Goal: Information Seeking & Learning: Learn about a topic

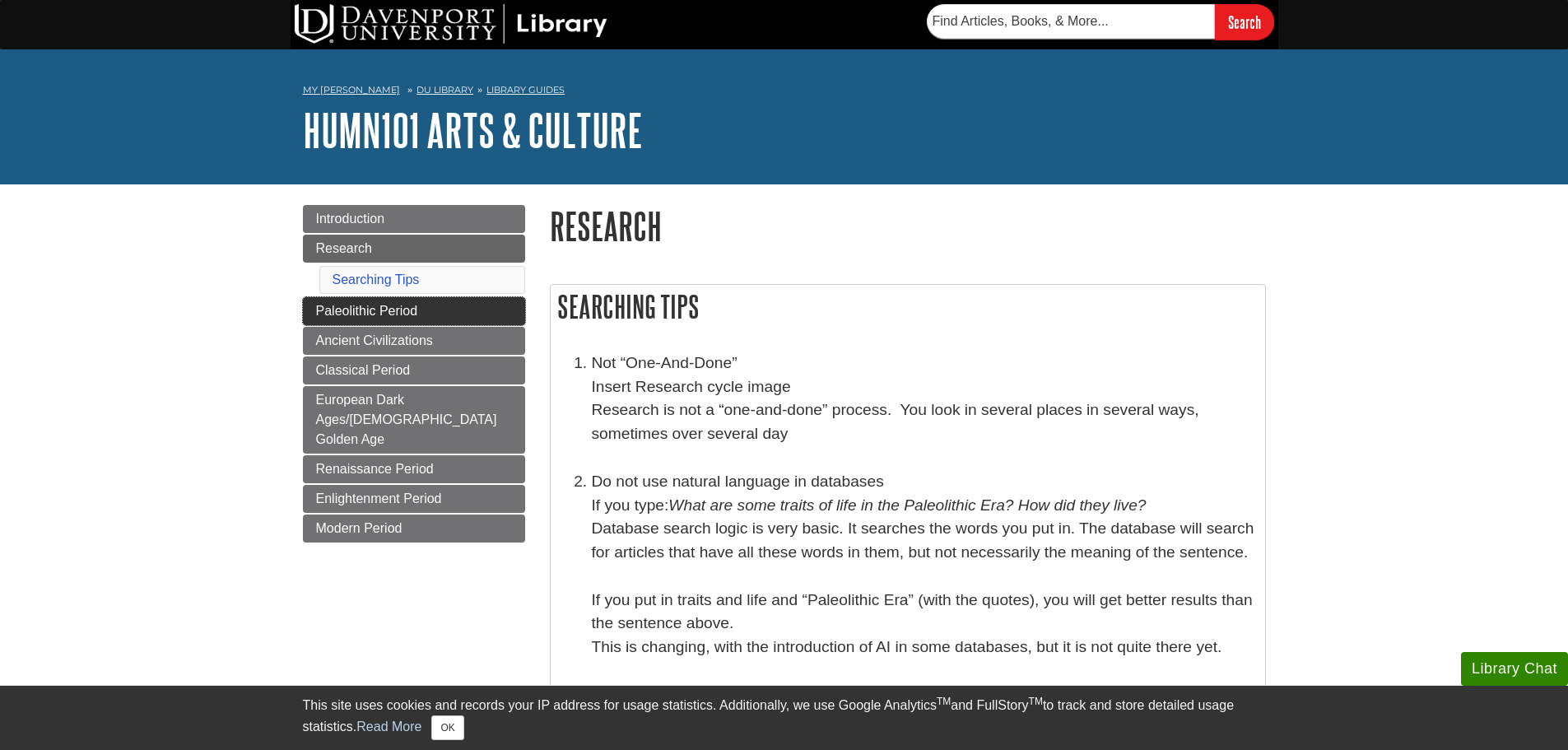
click at [488, 298] on link "Paleolithic Period" at bounding box center [413, 311] width 222 height 28
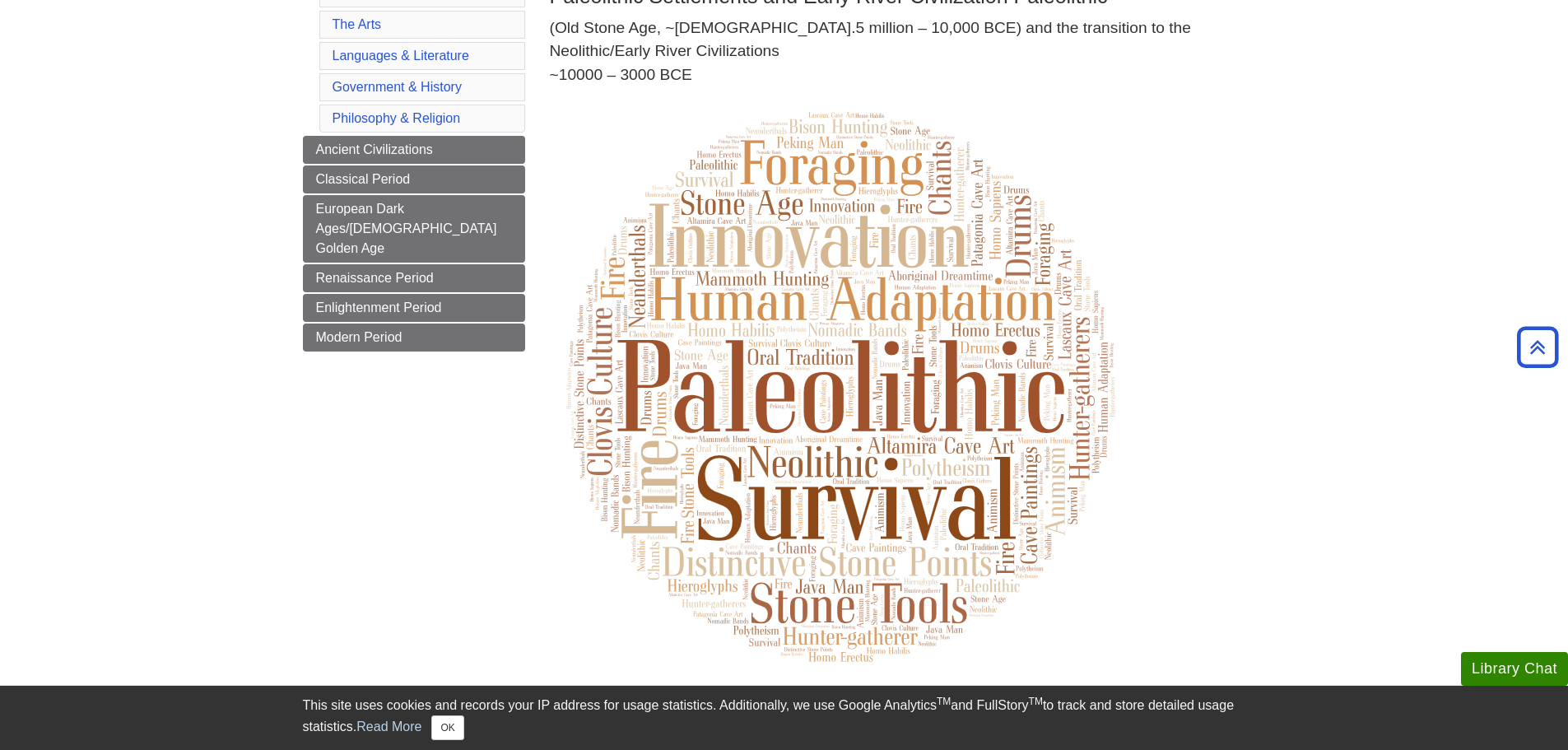
scroll to position [165, 0]
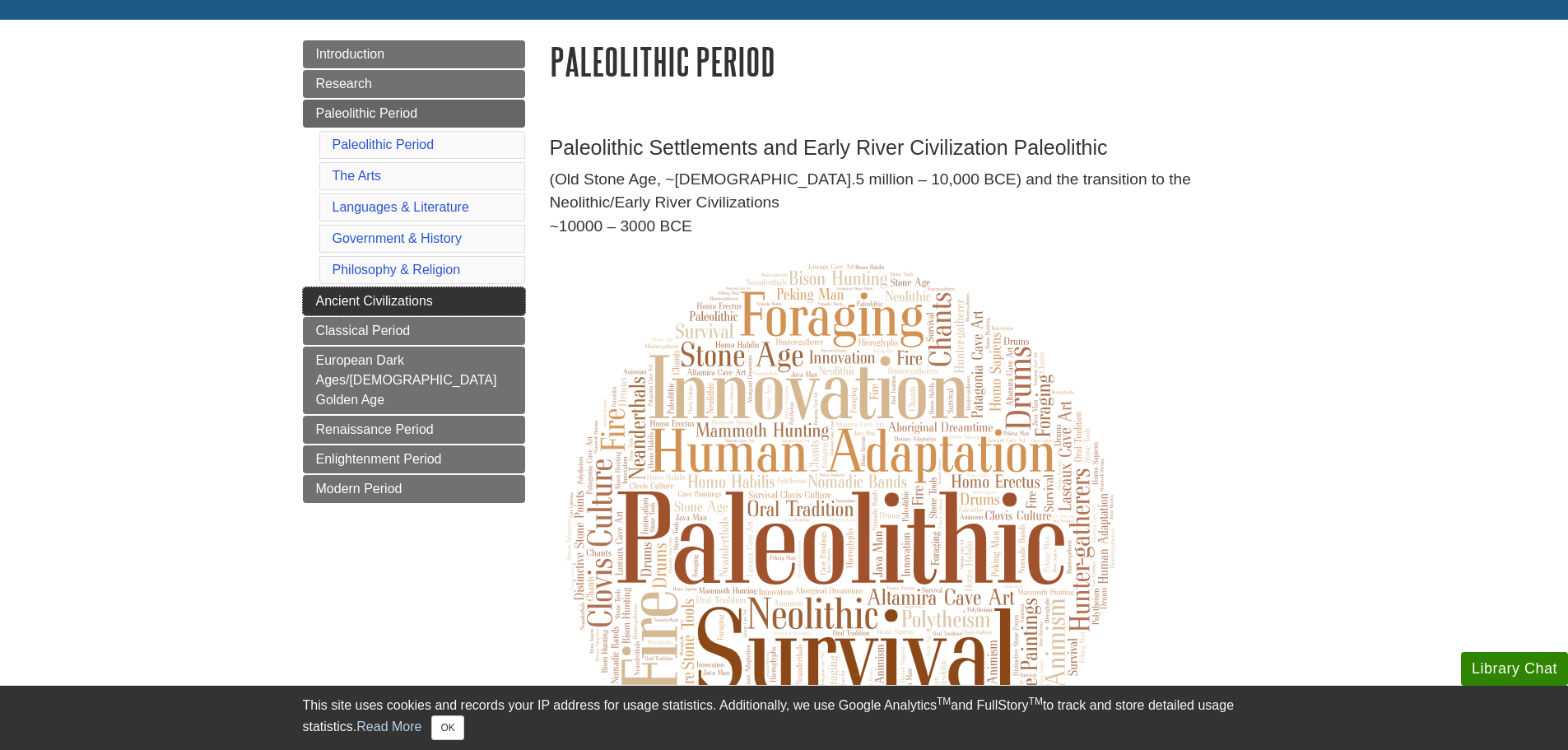
click at [338, 305] on span "Ancient Civilizations" at bounding box center [375, 301] width 117 height 14
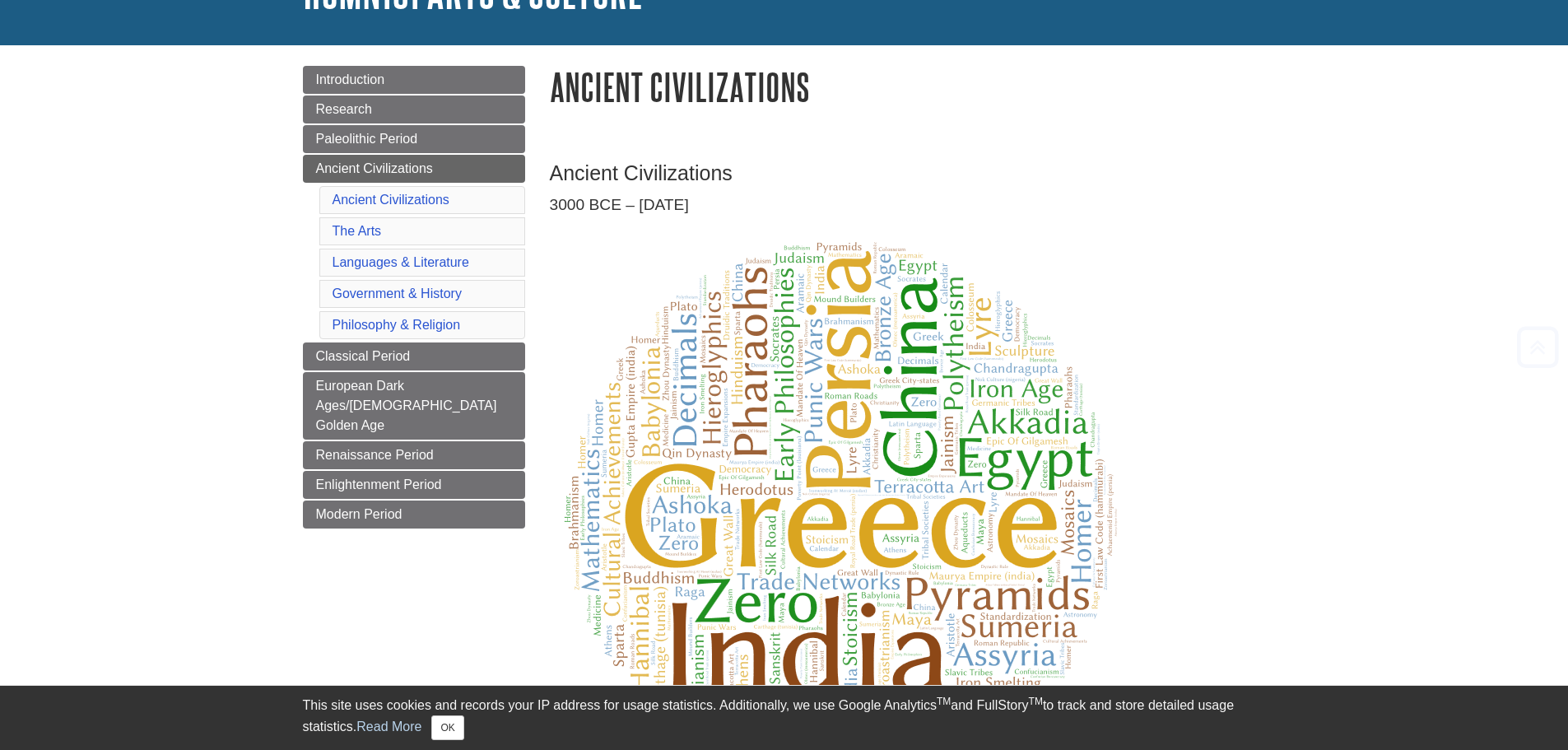
scroll to position [329, 0]
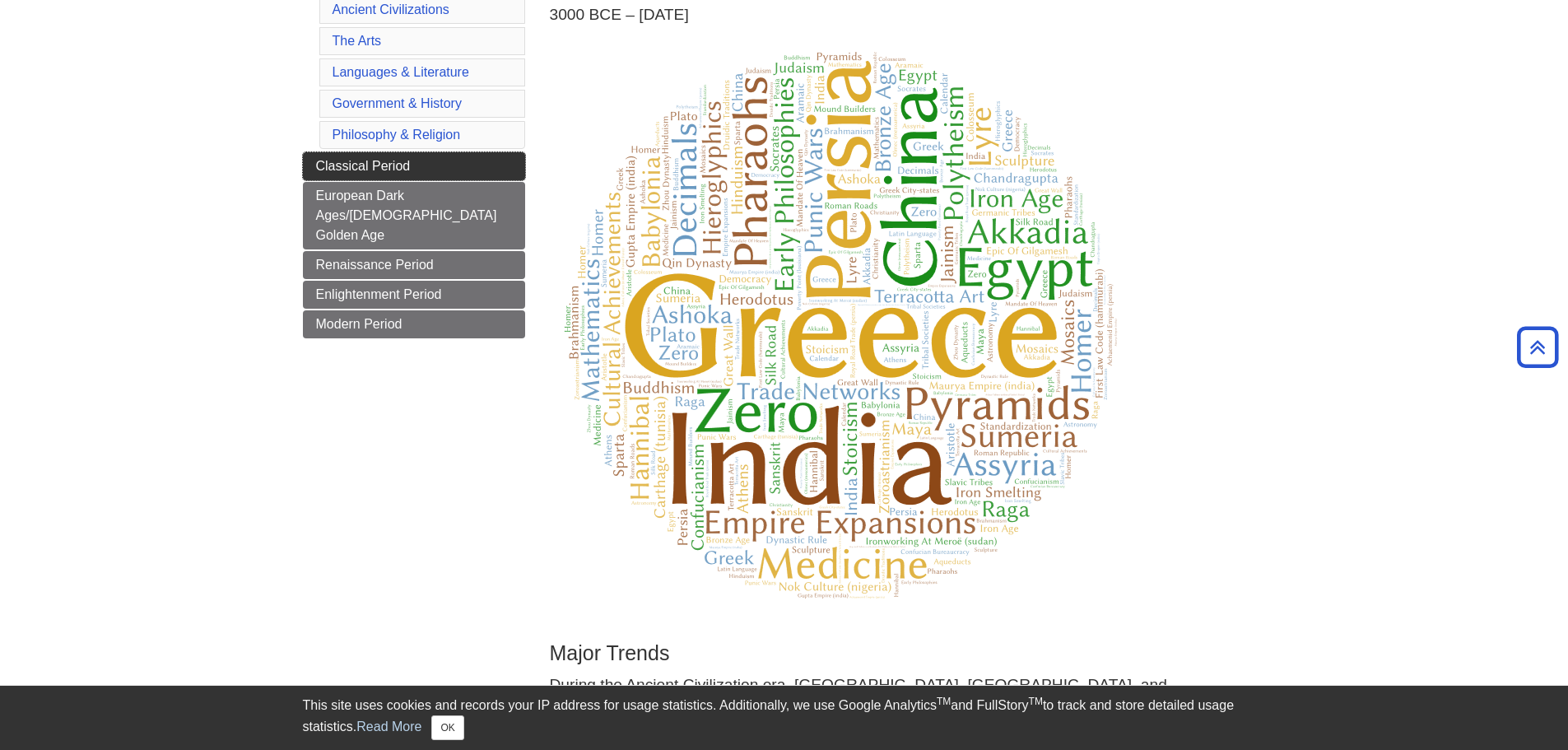
click at [350, 169] on span "Classical Period" at bounding box center [363, 166] width 95 height 14
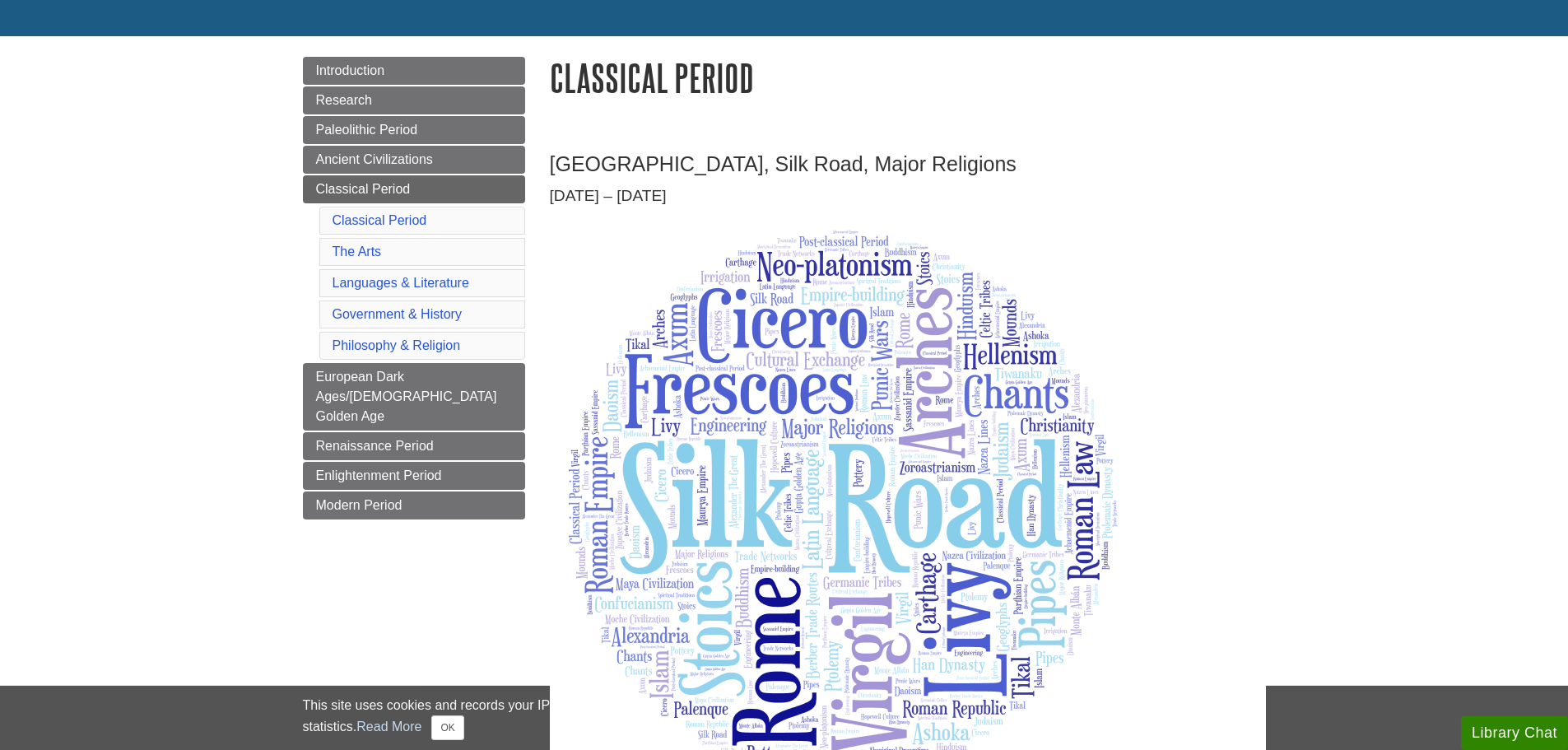
scroll to position [329, 0]
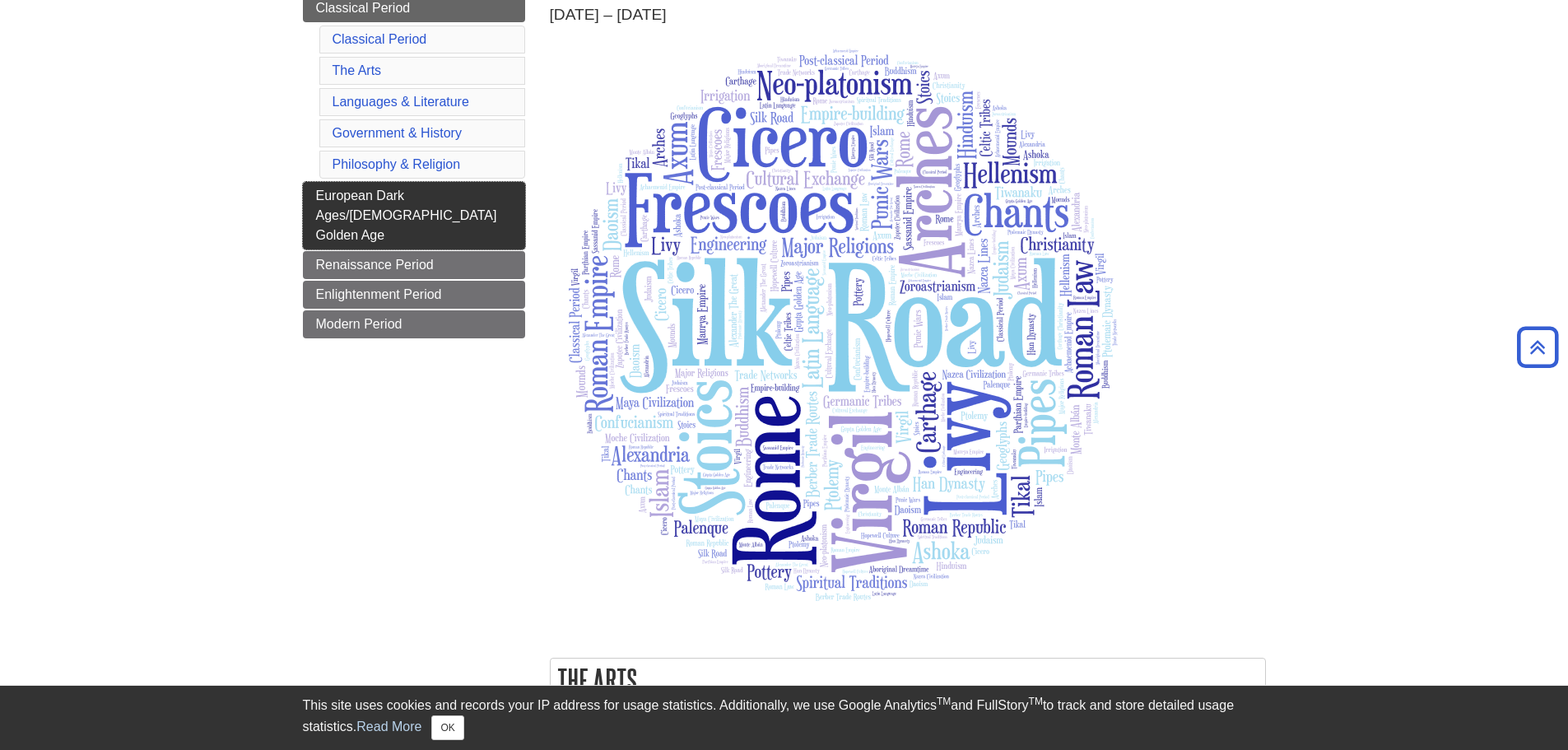
click at [340, 202] on link "European Dark Ages/[DEMOGRAPHIC_DATA] Golden Age" at bounding box center [413, 215] width 222 height 67
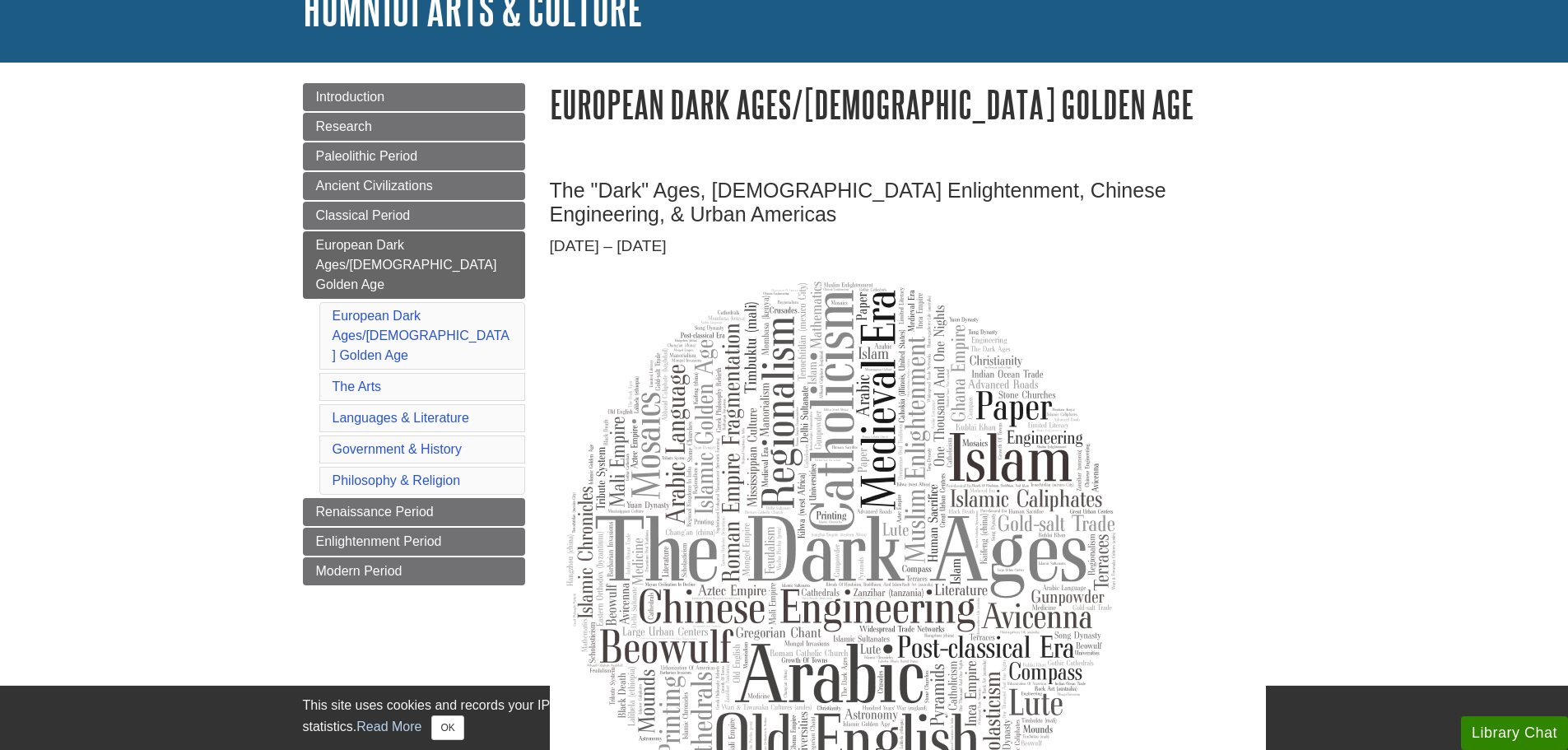
scroll to position [329, 0]
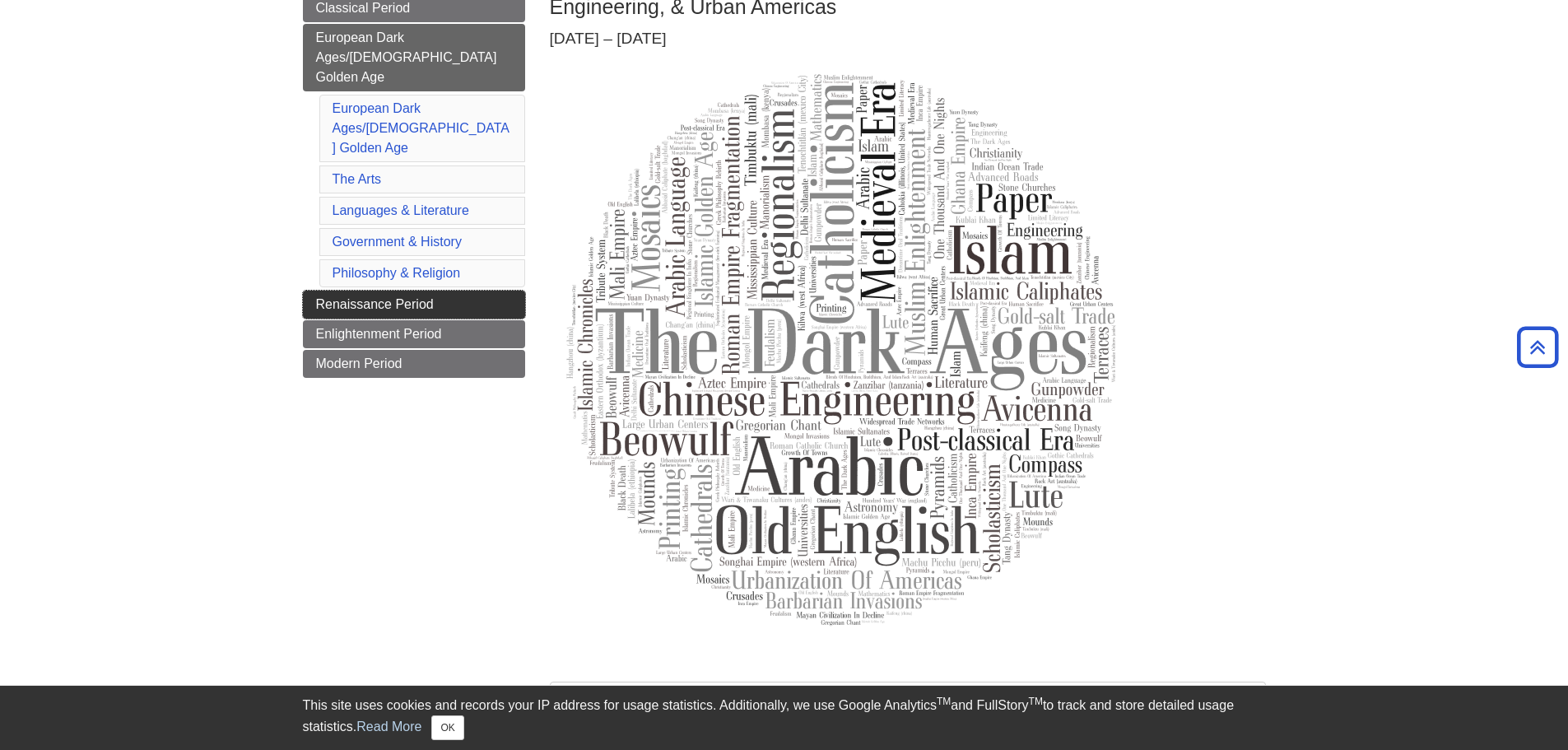
click at [340, 297] on span "Renaissance Period" at bounding box center [375, 304] width 117 height 14
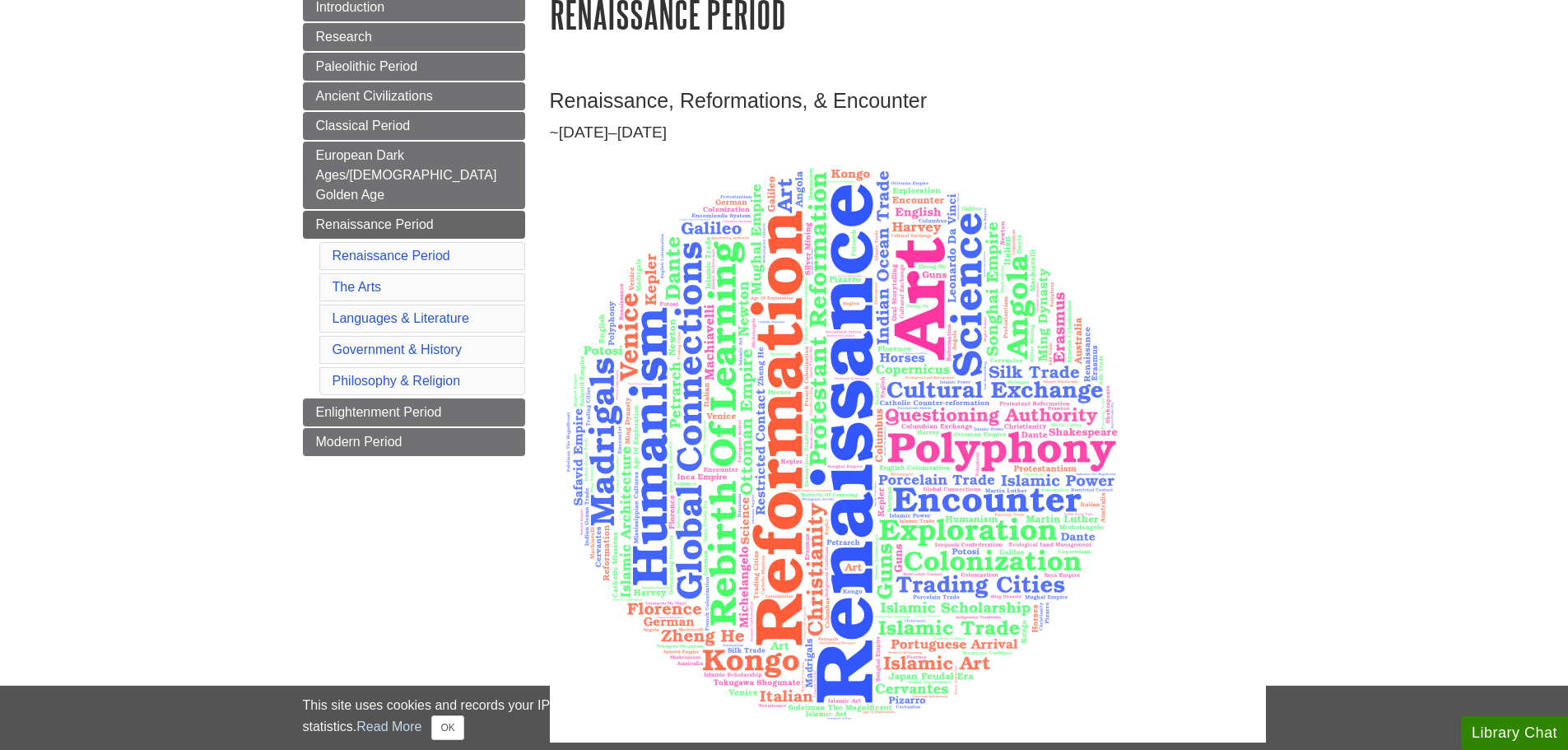
scroll to position [329, 0]
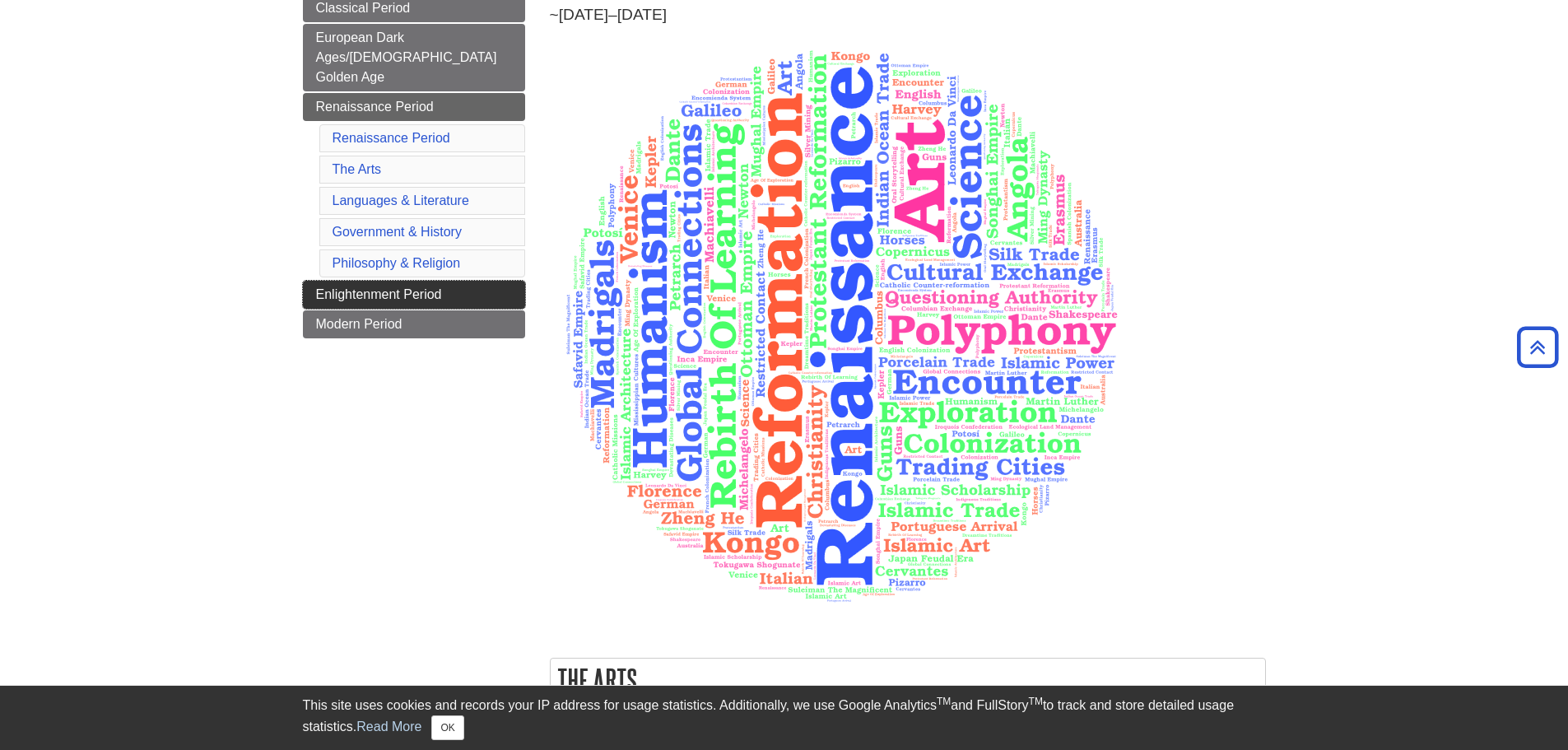
click at [337, 288] on span "Enlightenment Period" at bounding box center [378, 294] width 126 height 14
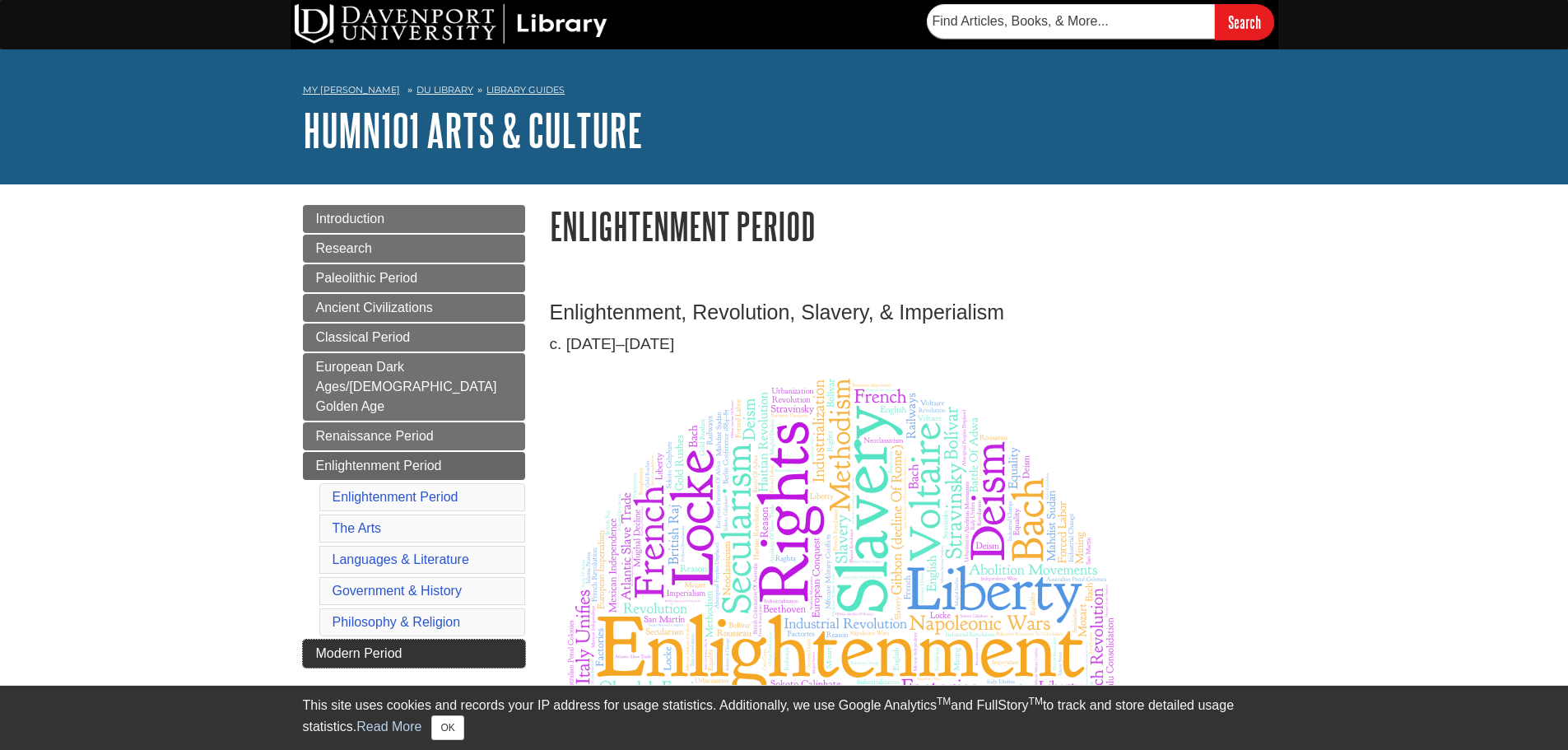
click at [335, 645] on link "Modern Period" at bounding box center [413, 654] width 222 height 28
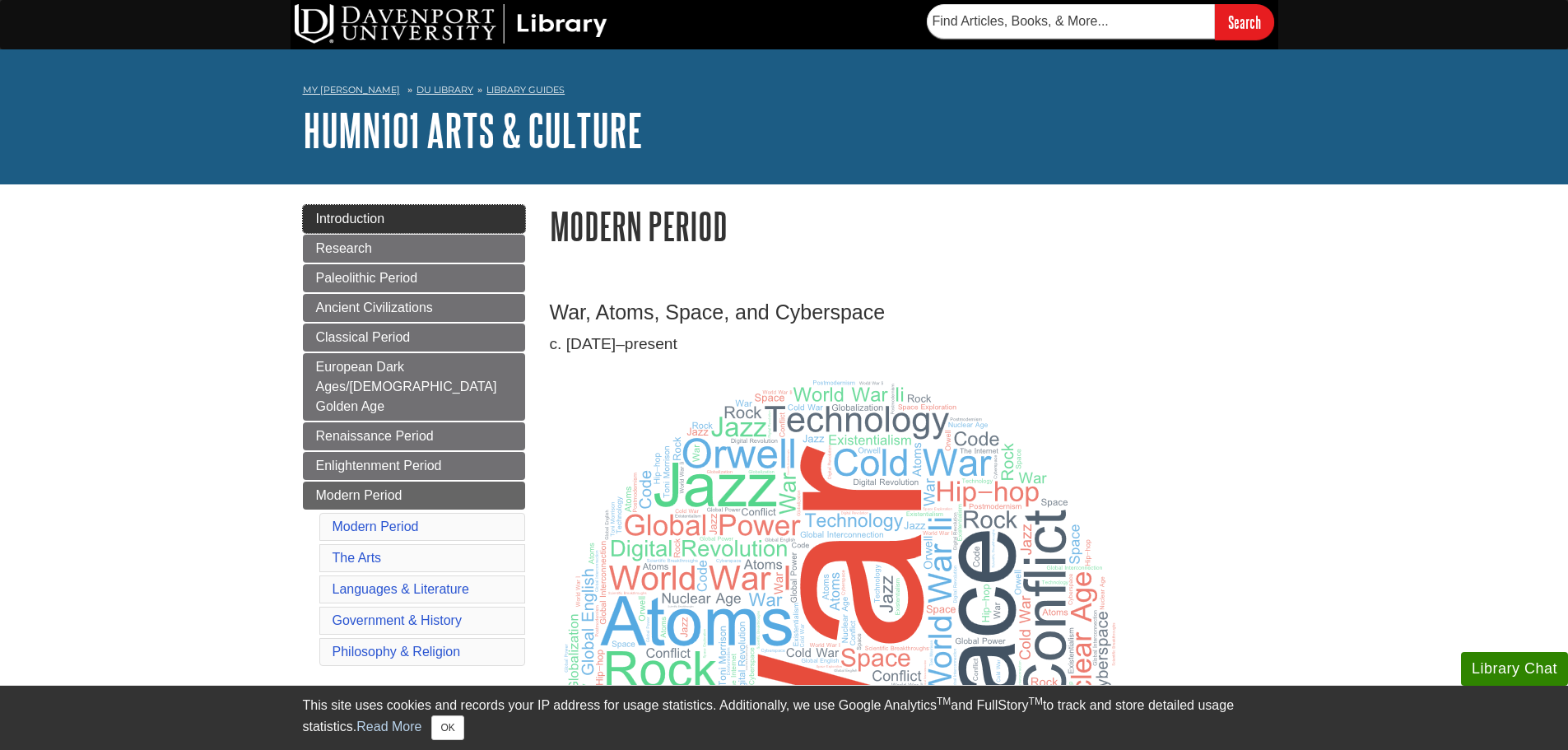
click at [392, 206] on link "Introduction" at bounding box center [413, 219] width 222 height 28
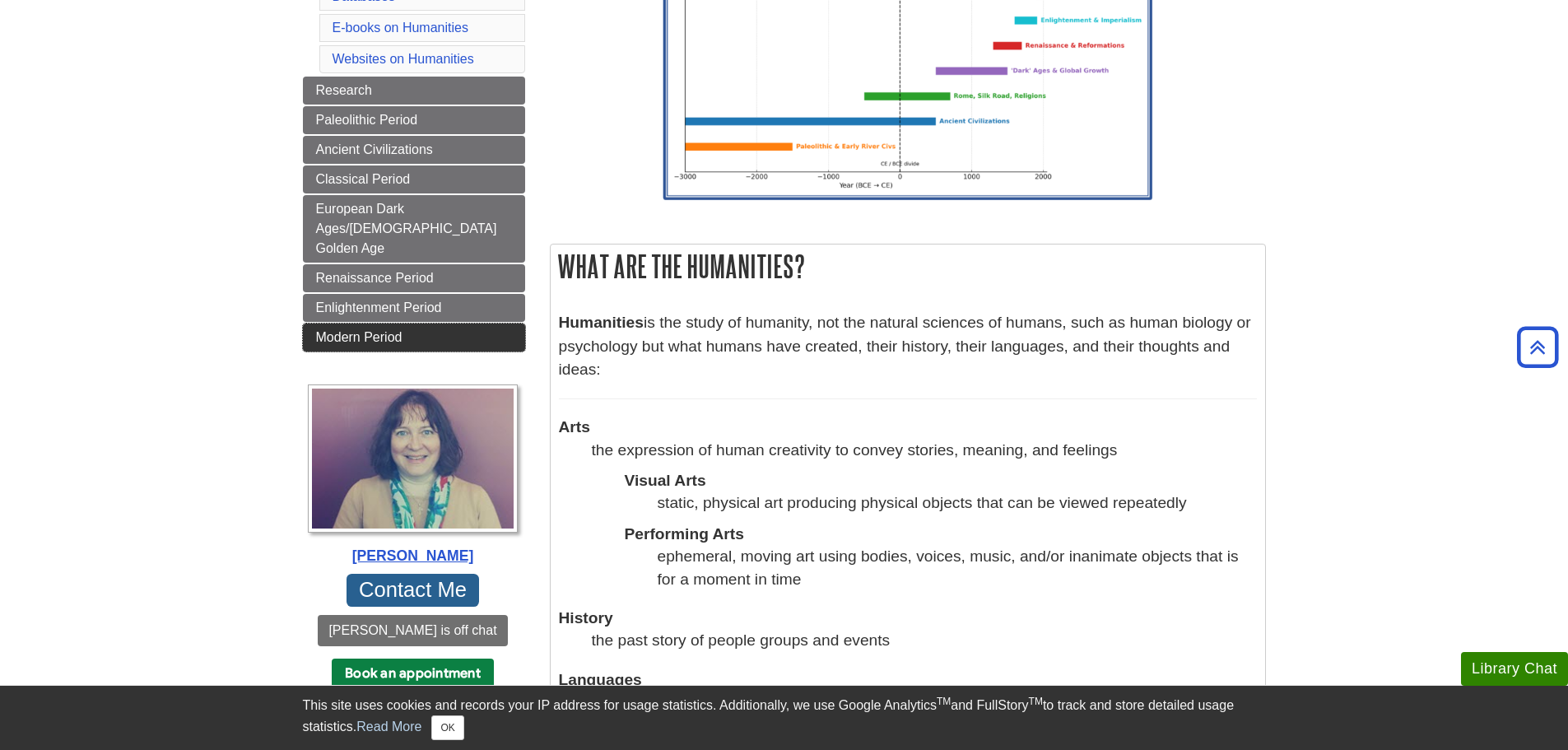
scroll to position [247, 0]
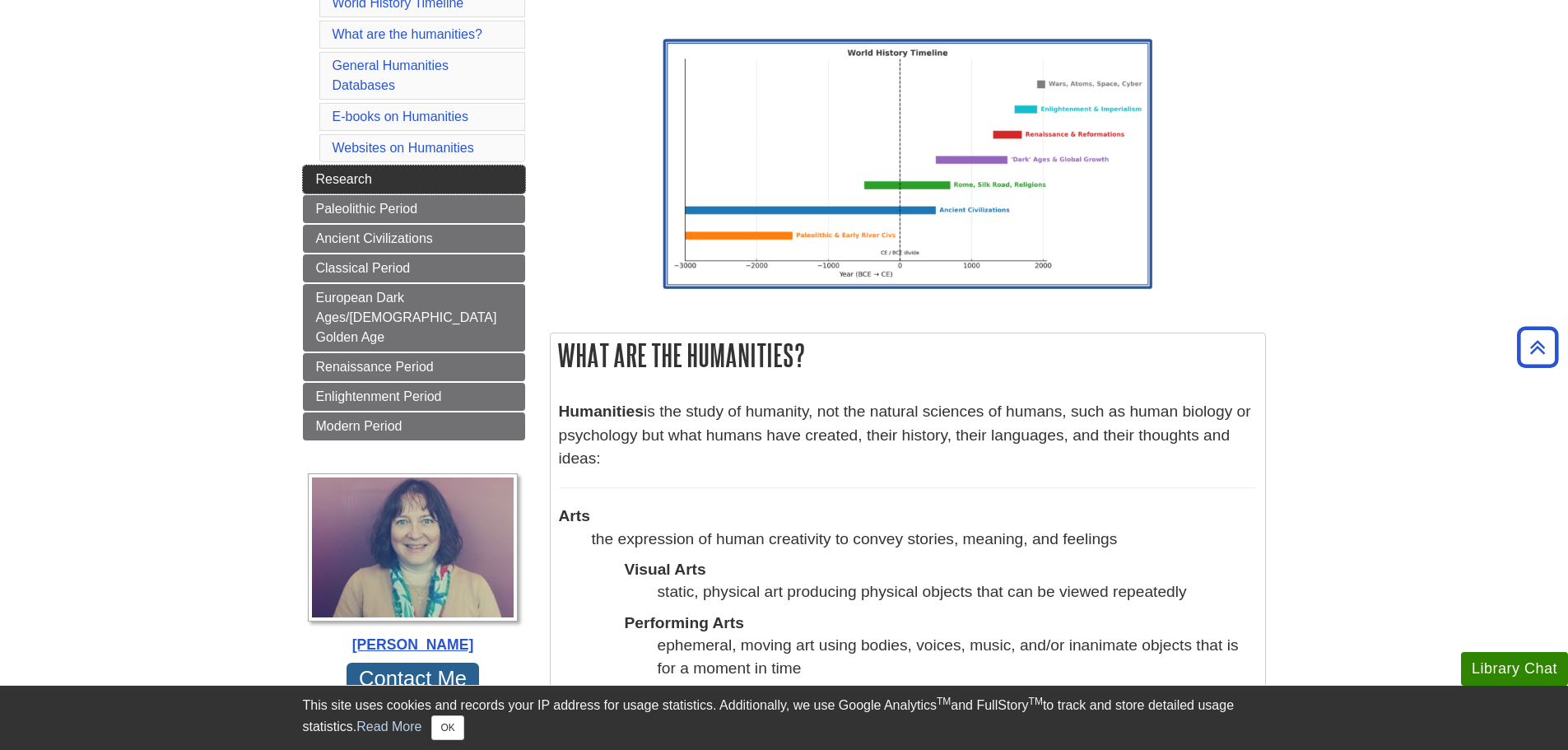
click at [514, 174] on link "Research" at bounding box center [413, 180] width 222 height 28
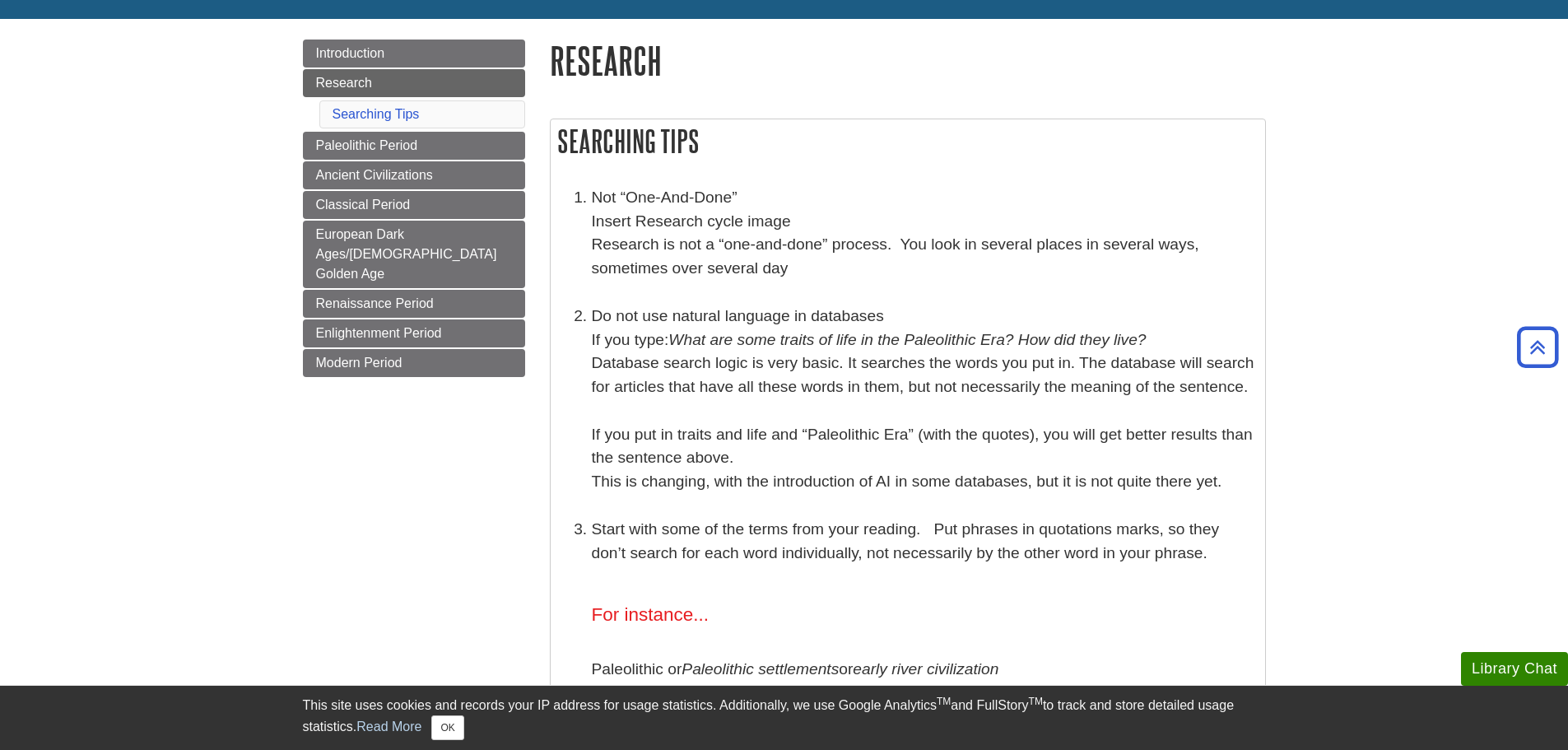
scroll to position [165, 0]
click at [384, 146] on span "Paleolithic Period" at bounding box center [367, 146] width 102 height 14
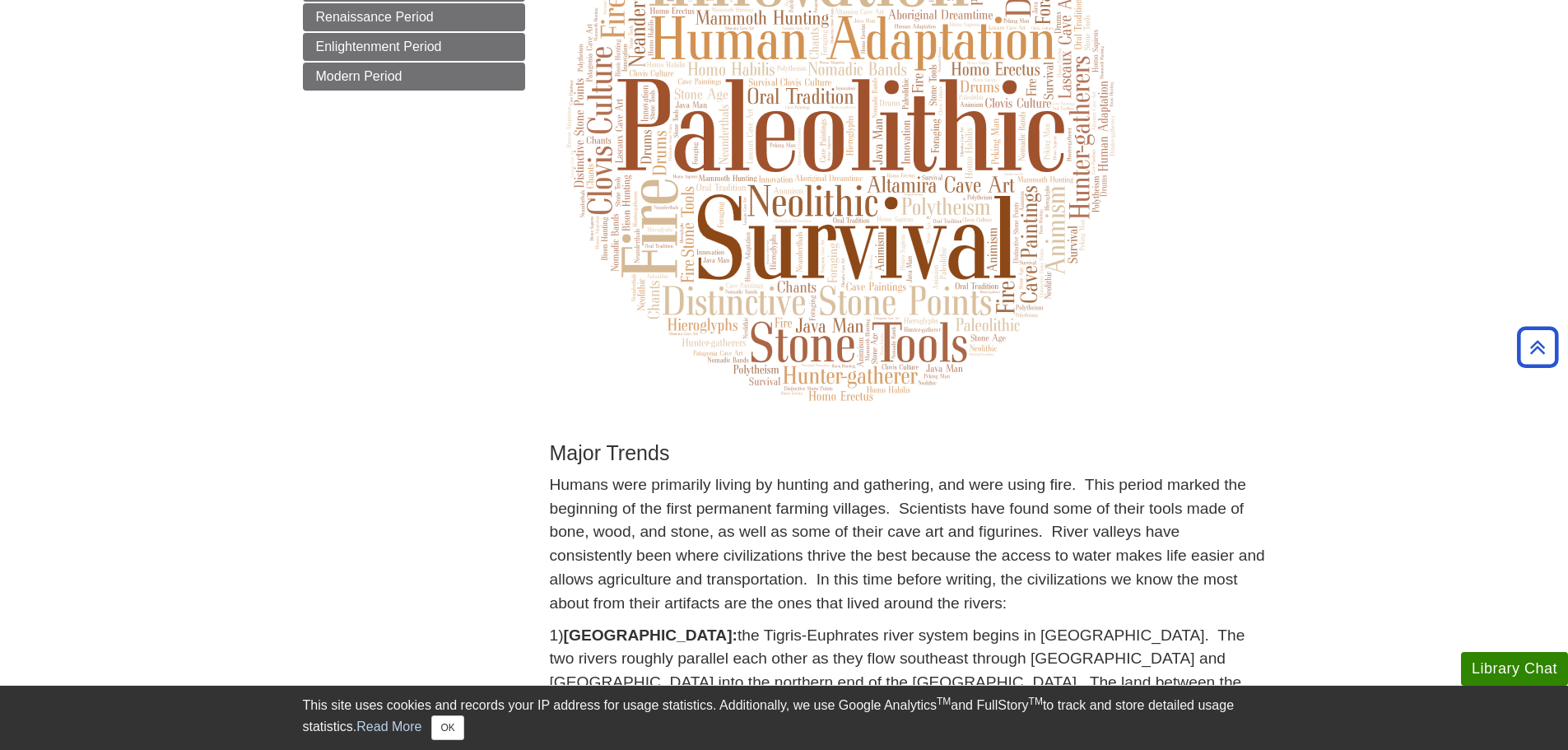
scroll to position [411, 0]
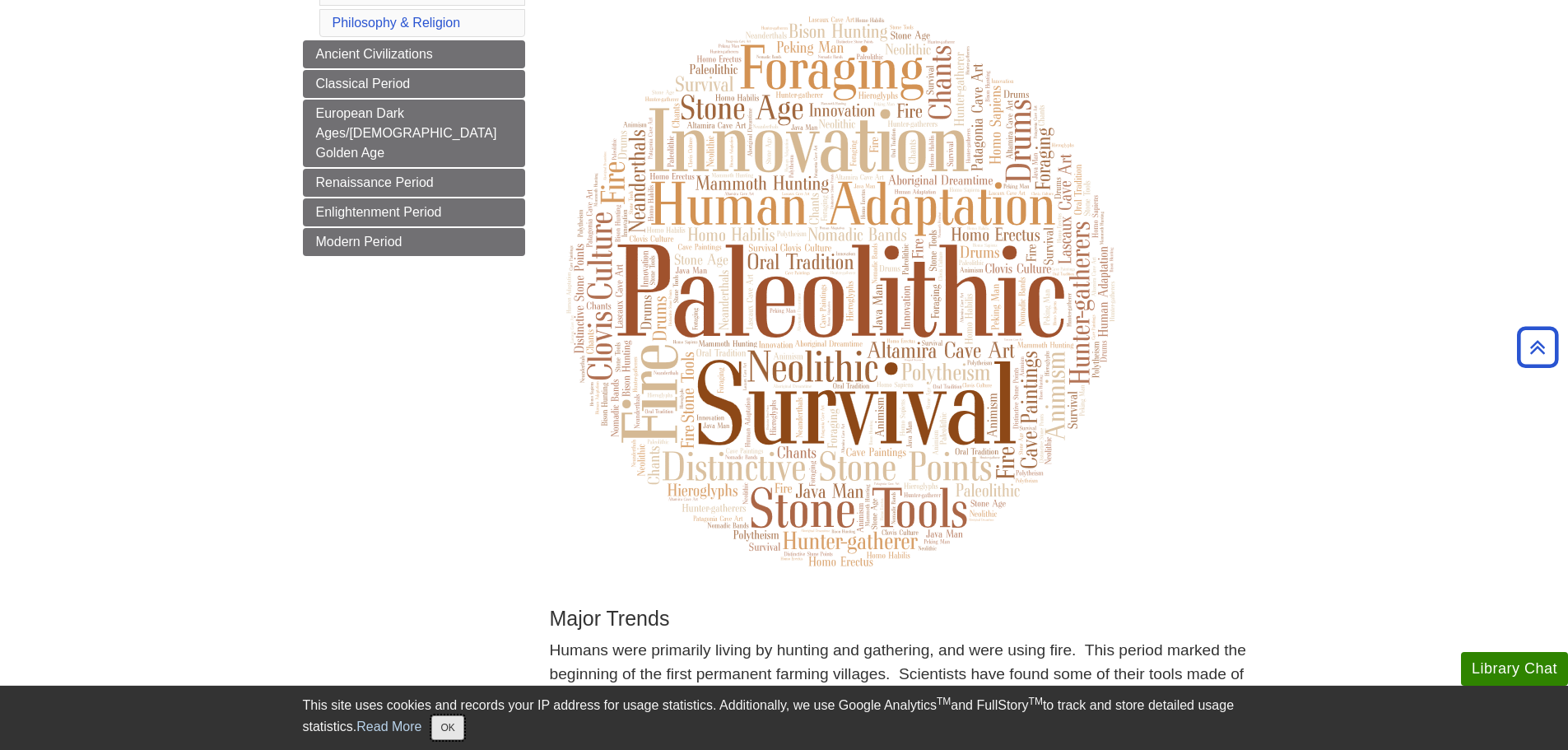
drag, startPoint x: 460, startPoint y: 730, endPoint x: 563, endPoint y: 691, distance: 110.1
click at [460, 730] on button "OK" at bounding box center [447, 727] width 32 height 25
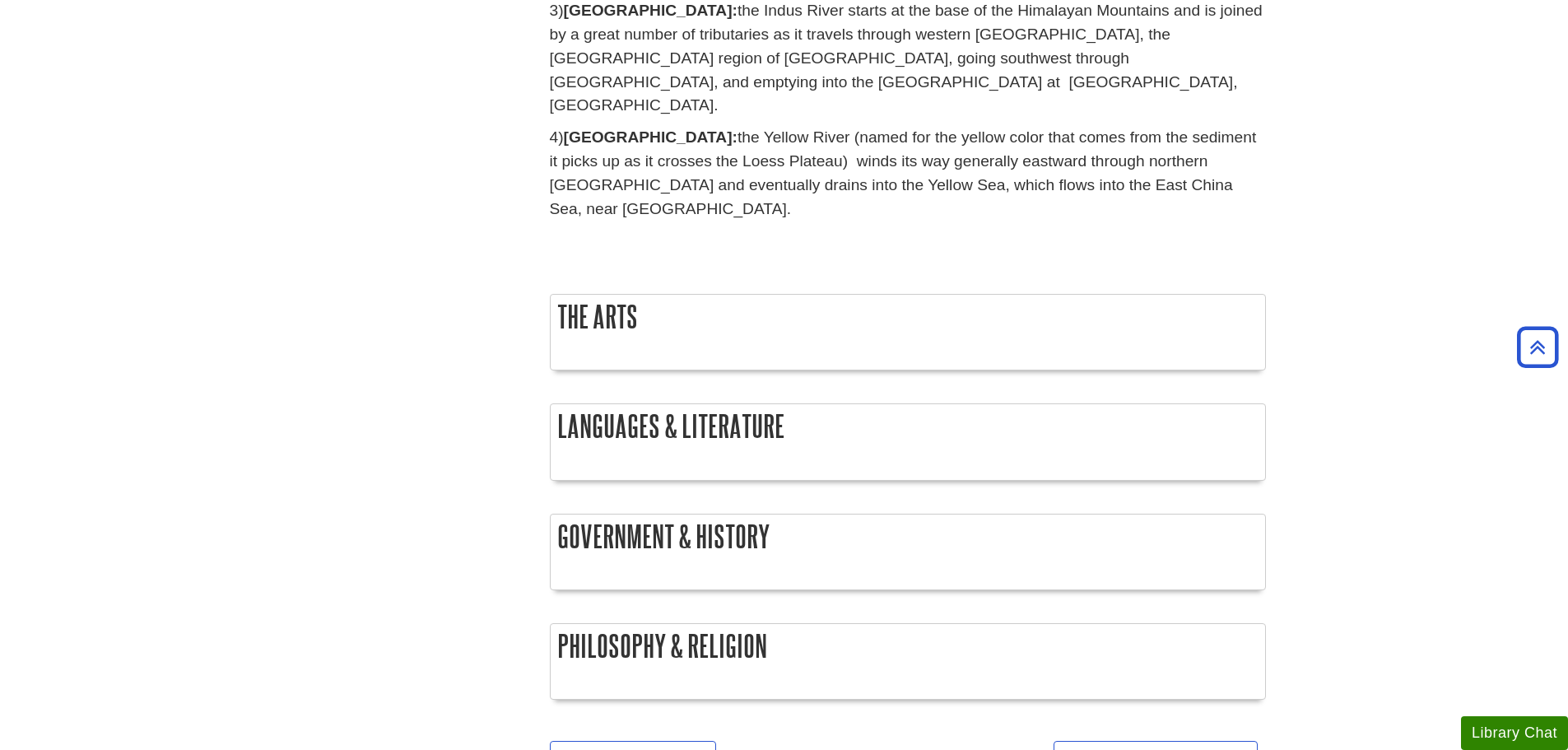
scroll to position [1647, 0]
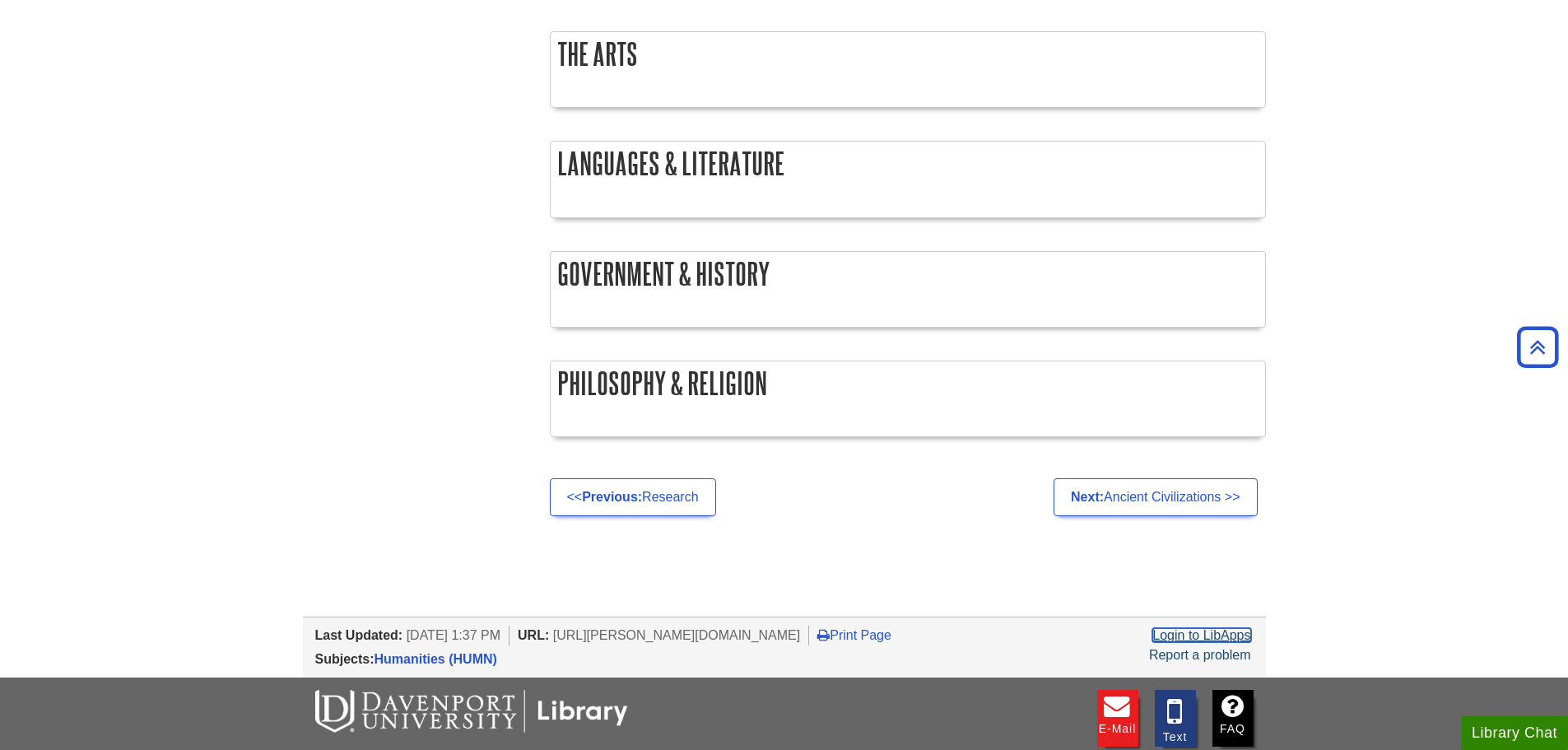
click at [1202, 628] on link "Login to LibApps" at bounding box center [1202, 635] width 98 height 14
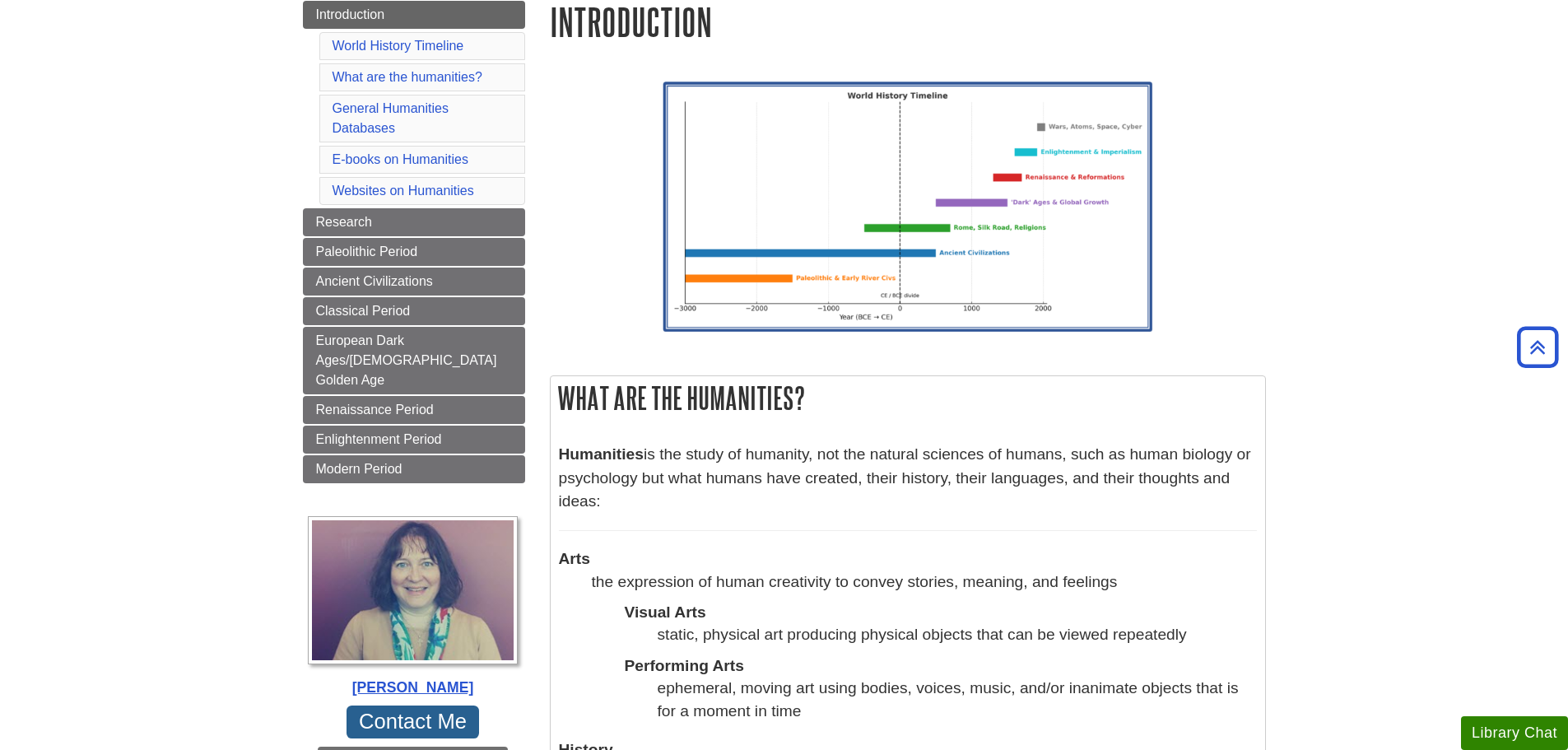
scroll to position [82, 0]
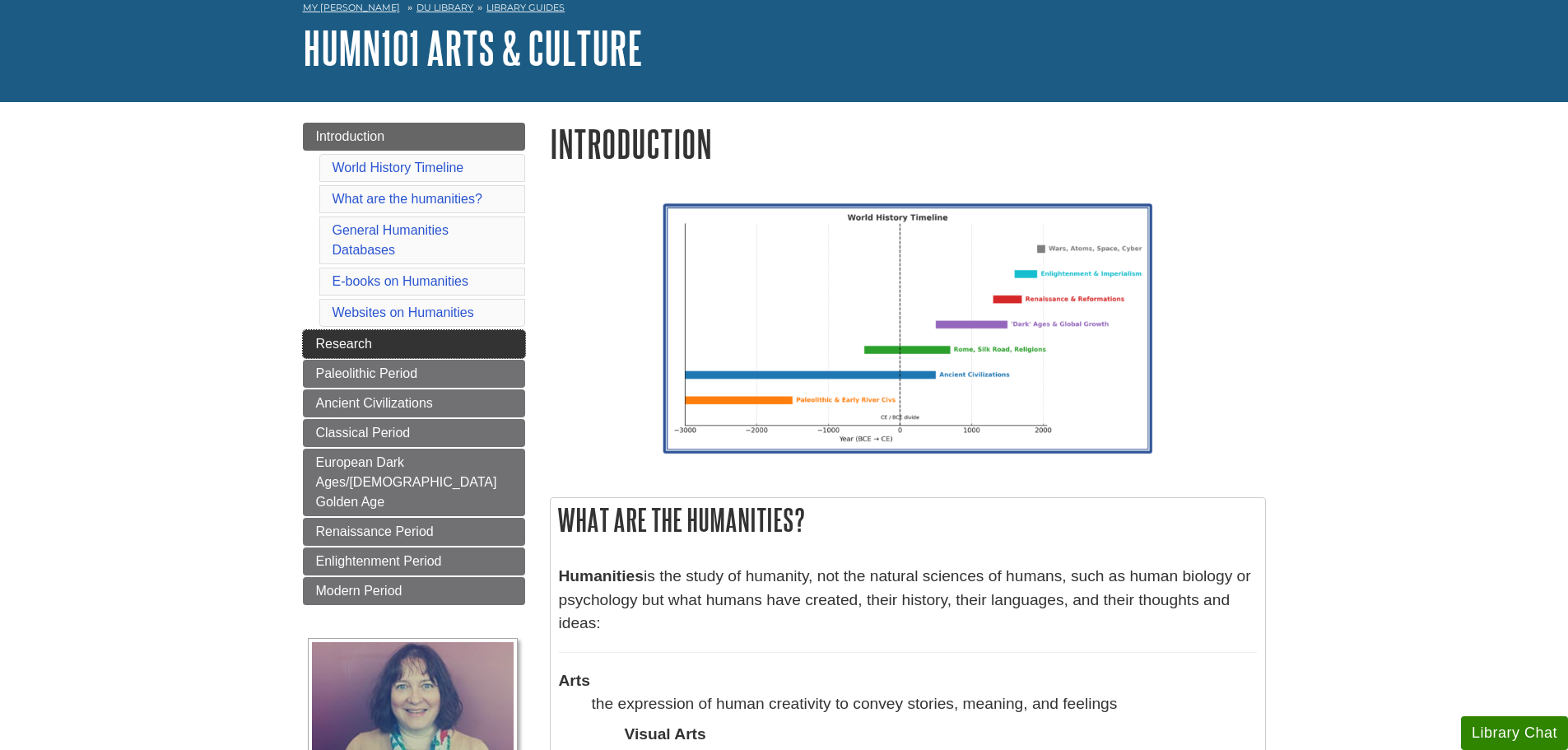
click at [330, 354] on link "Research" at bounding box center [413, 344] width 222 height 28
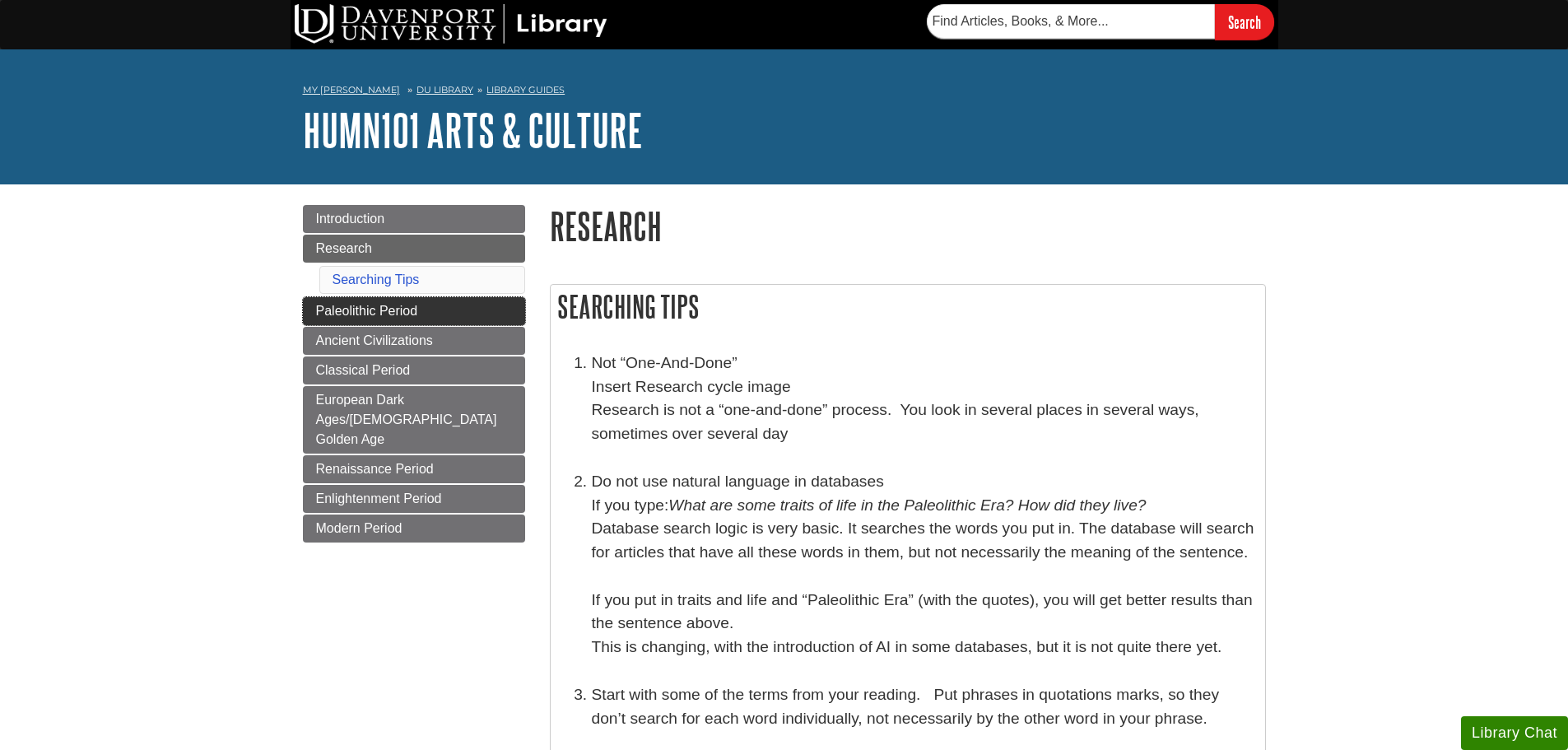
click at [483, 310] on link "Paleolithic Period" at bounding box center [413, 311] width 222 height 28
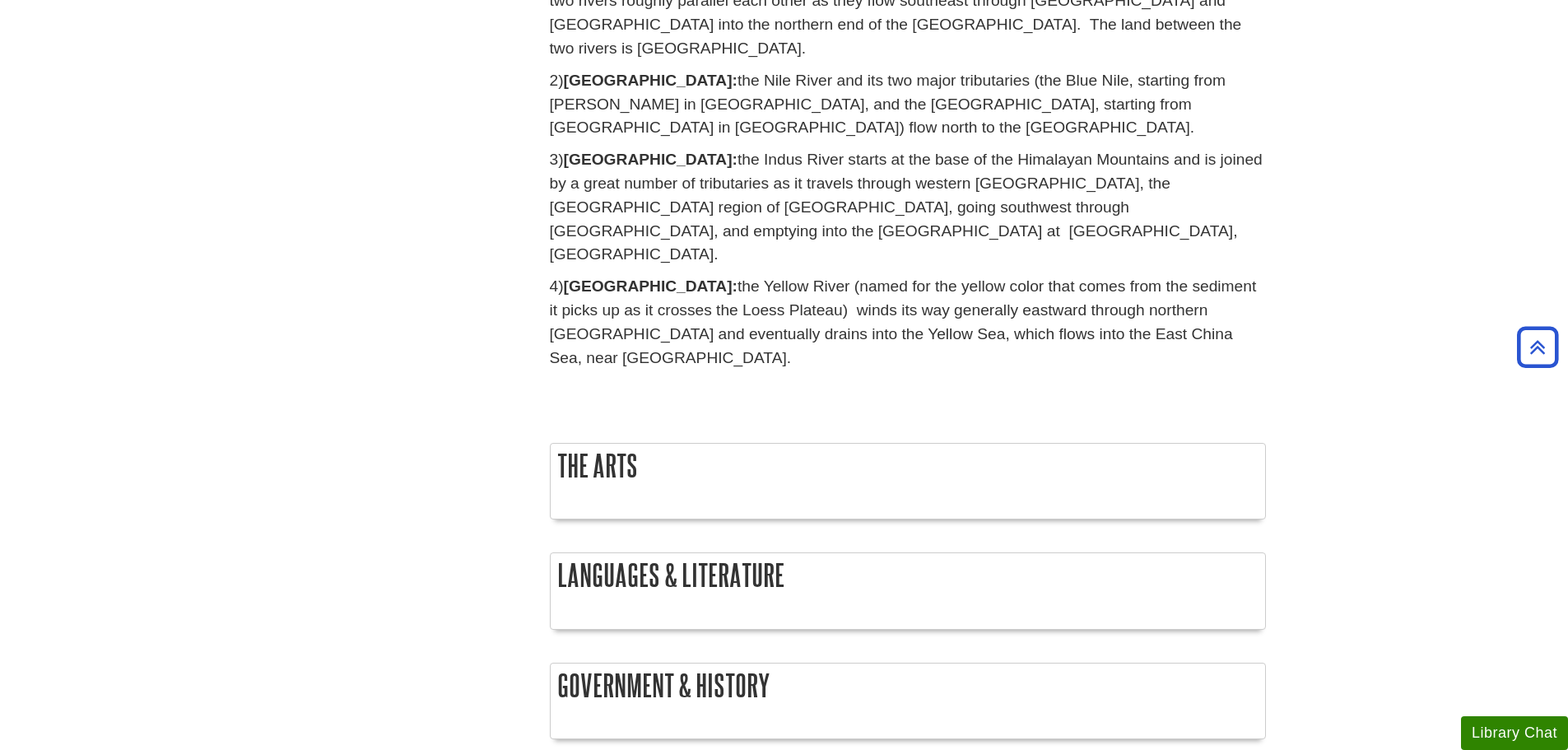
scroll to position [823, 0]
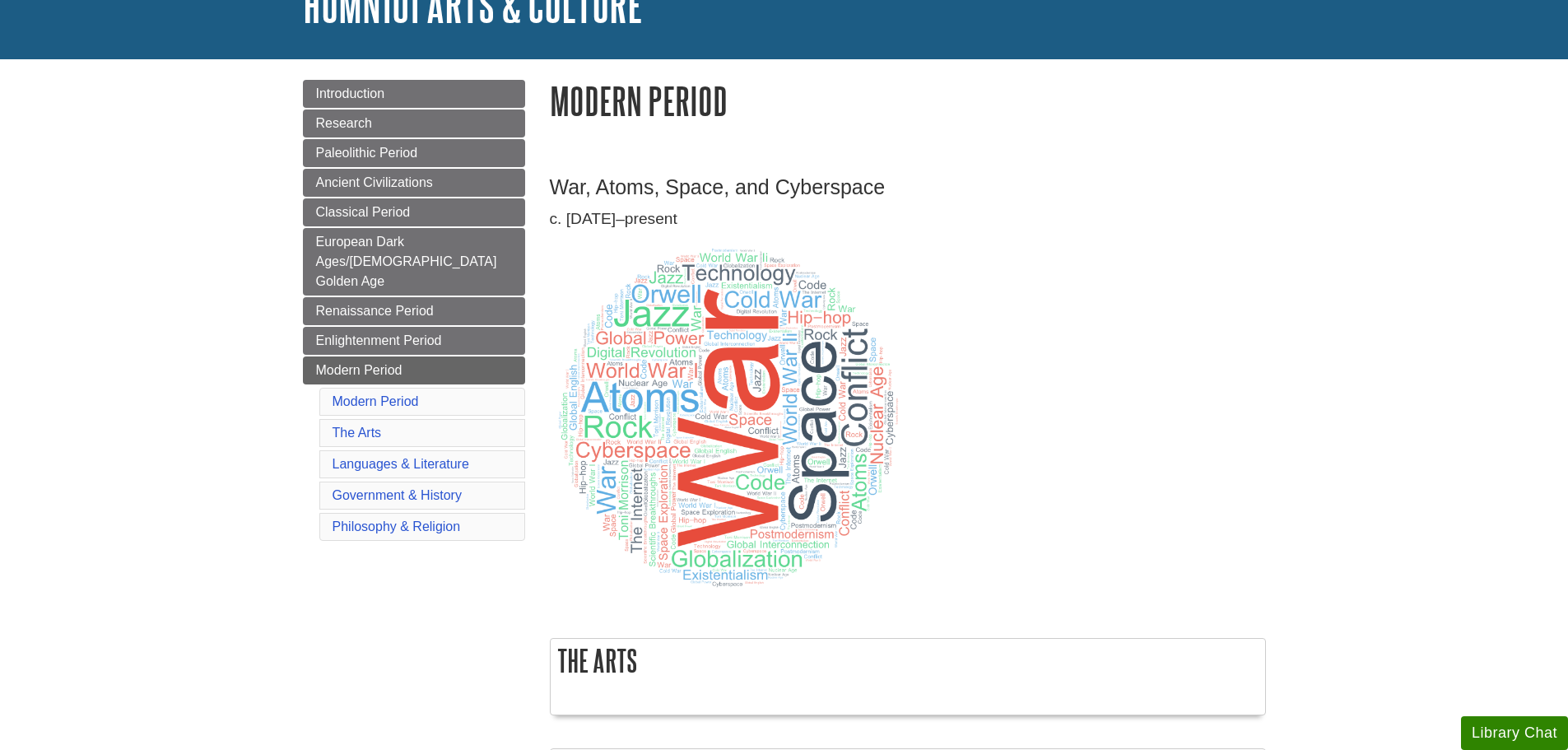
scroll to position [165, 0]
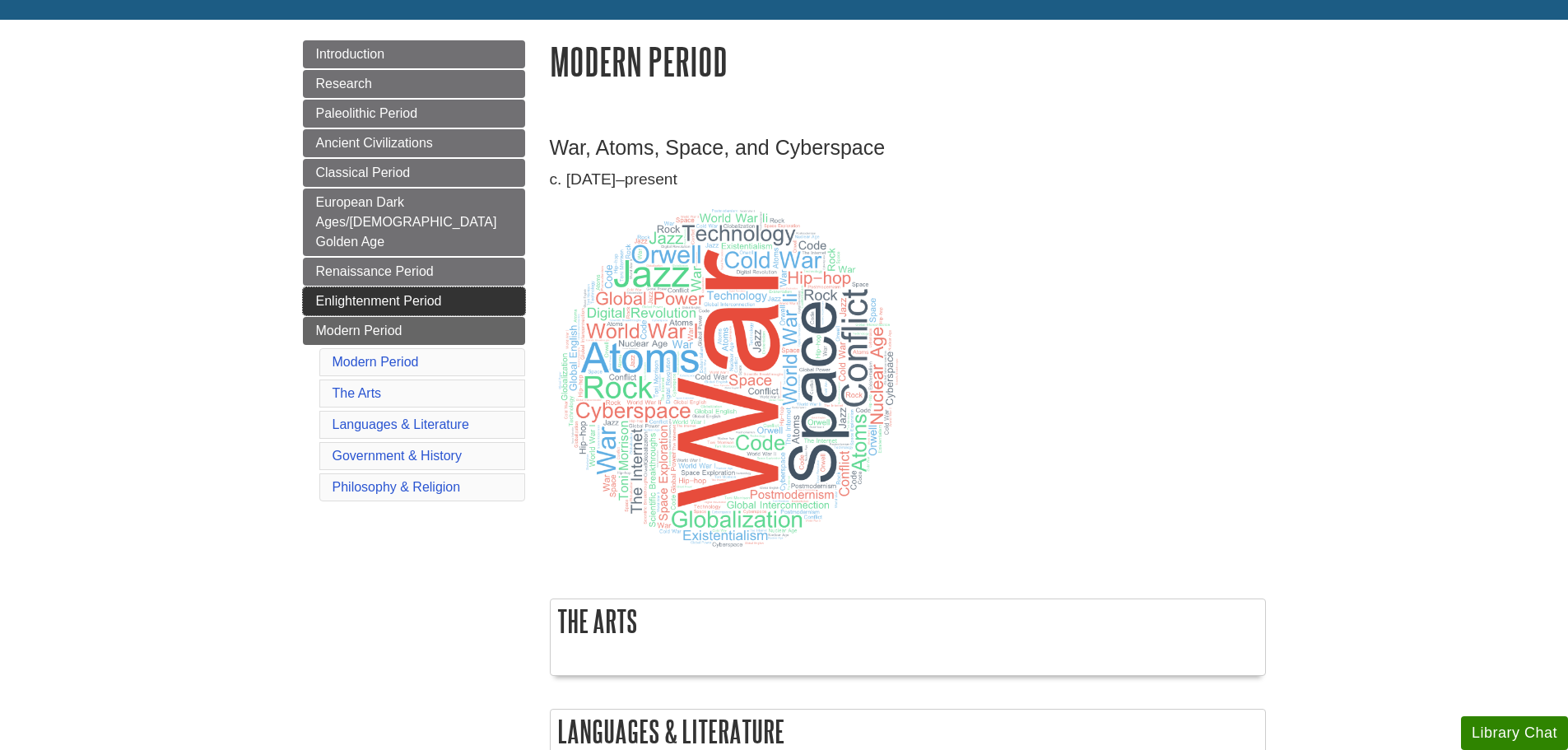
click at [441, 288] on link "Enlightenment Period" at bounding box center [413, 302] width 222 height 28
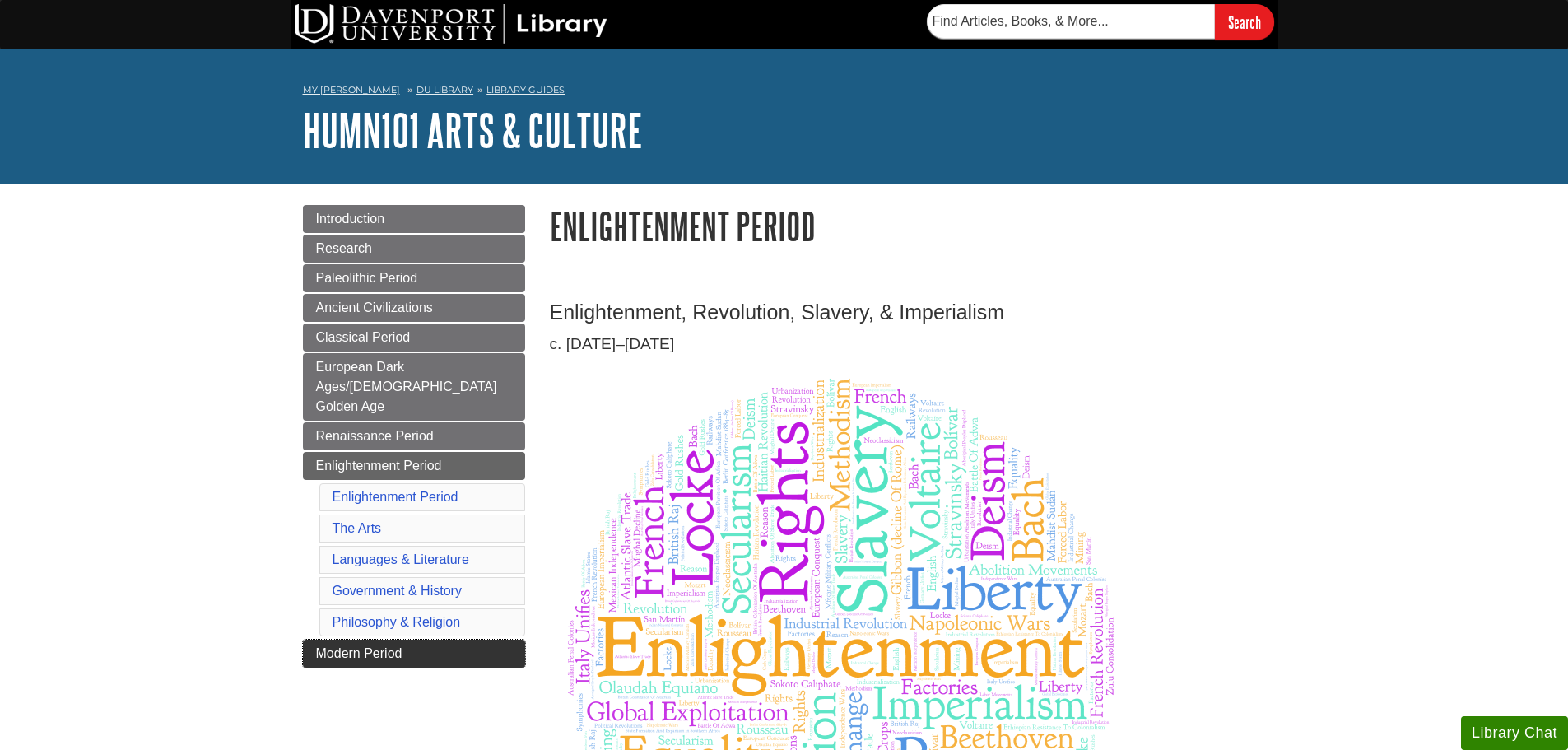
click at [334, 646] on span "Modern Period" at bounding box center [358, 653] width 86 height 14
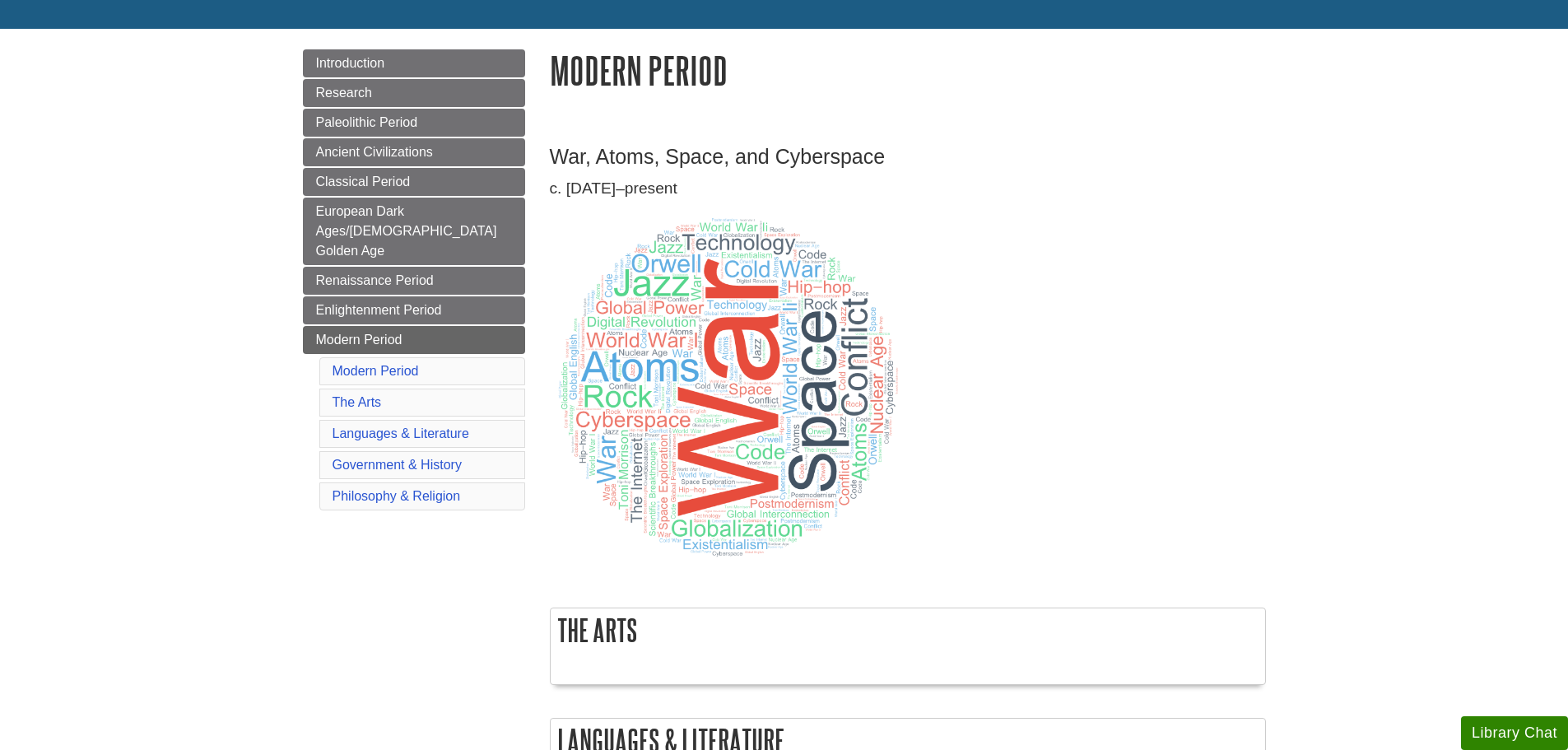
scroll to position [165, 0]
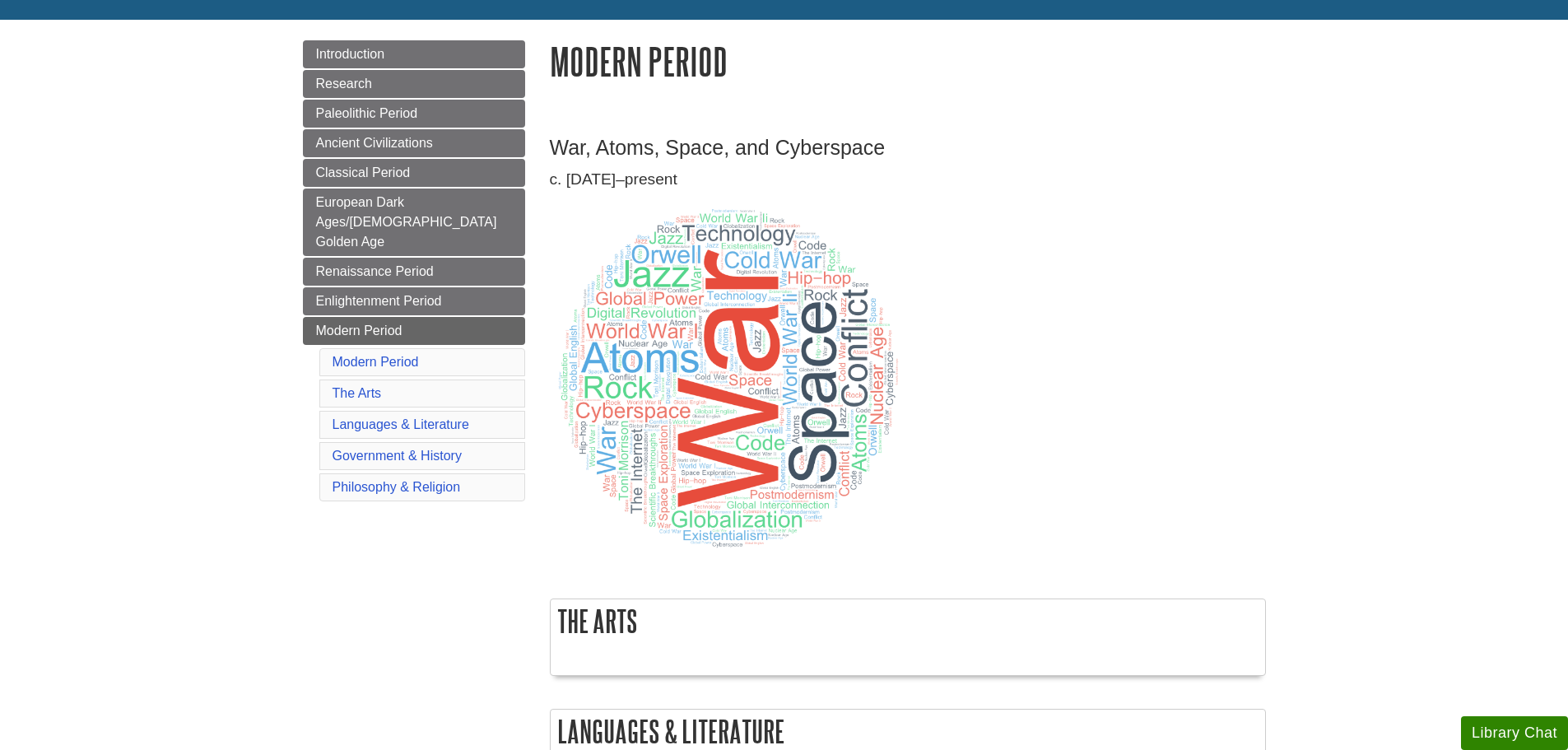
click at [1249, 314] on p at bounding box center [907, 378] width 716 height 358
click at [449, 59] on link "Introduction" at bounding box center [413, 55] width 222 height 28
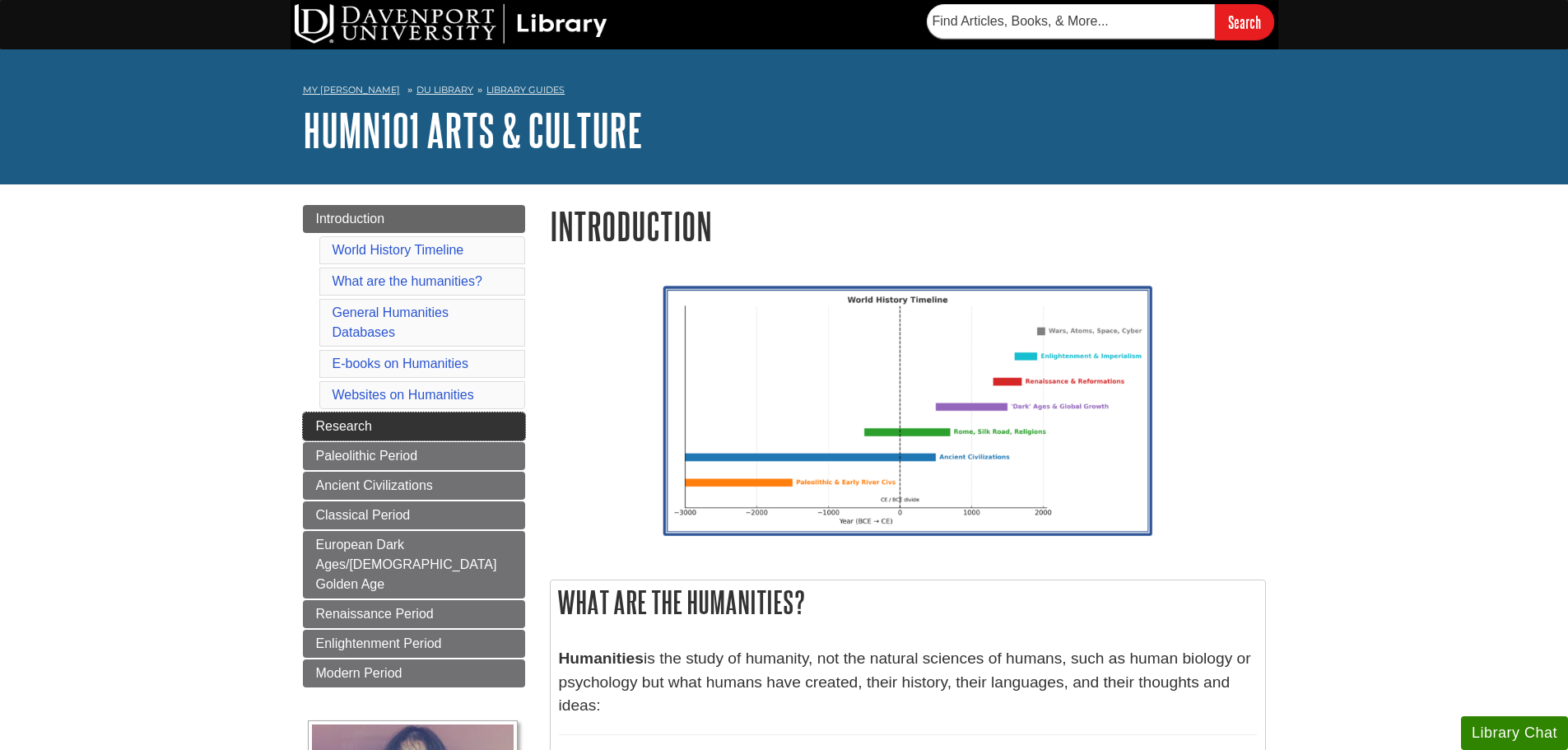
click at [320, 427] on span "Research" at bounding box center [343, 426] width 56 height 14
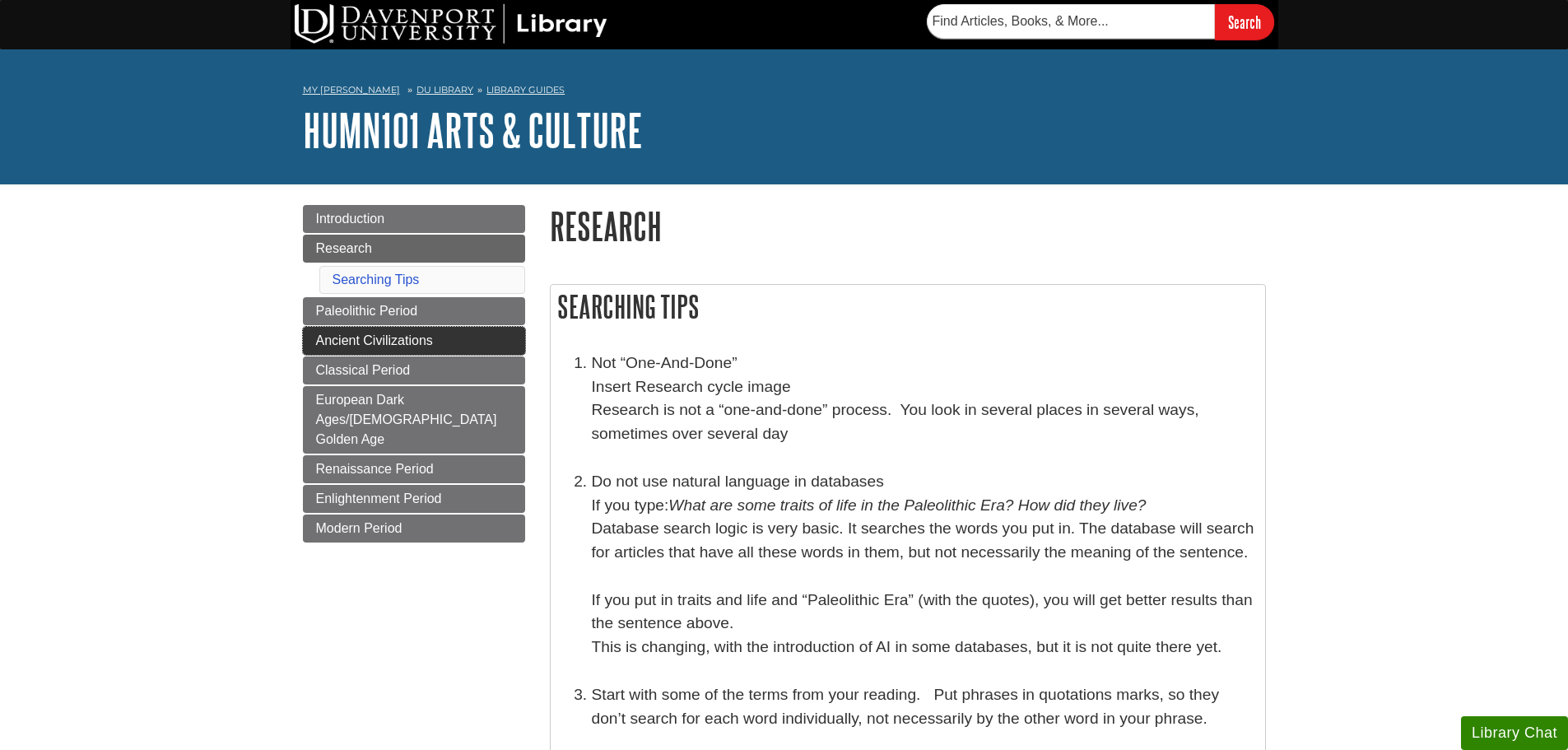
click at [340, 337] on span "Ancient Civilizations" at bounding box center [375, 340] width 117 height 14
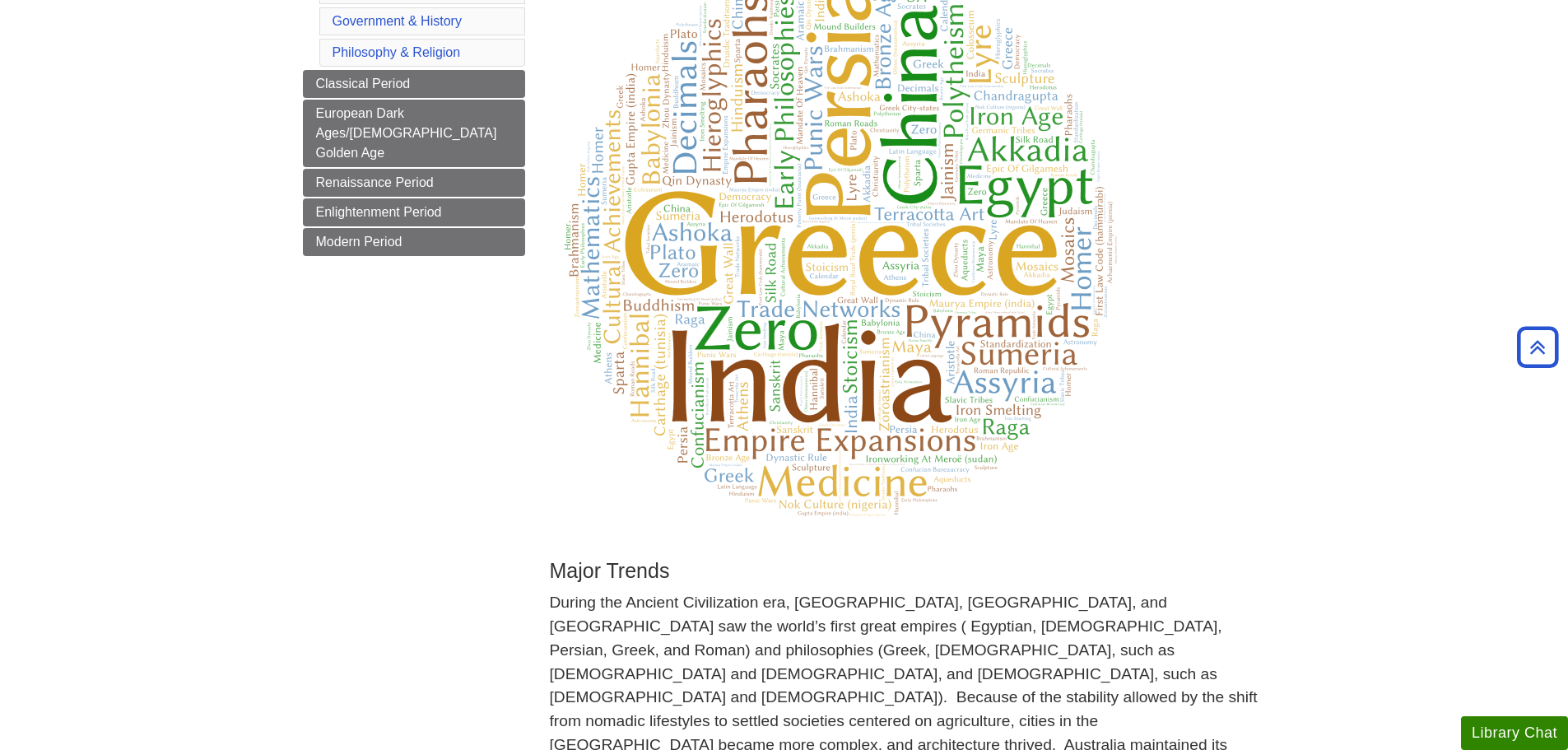
scroll to position [165, 0]
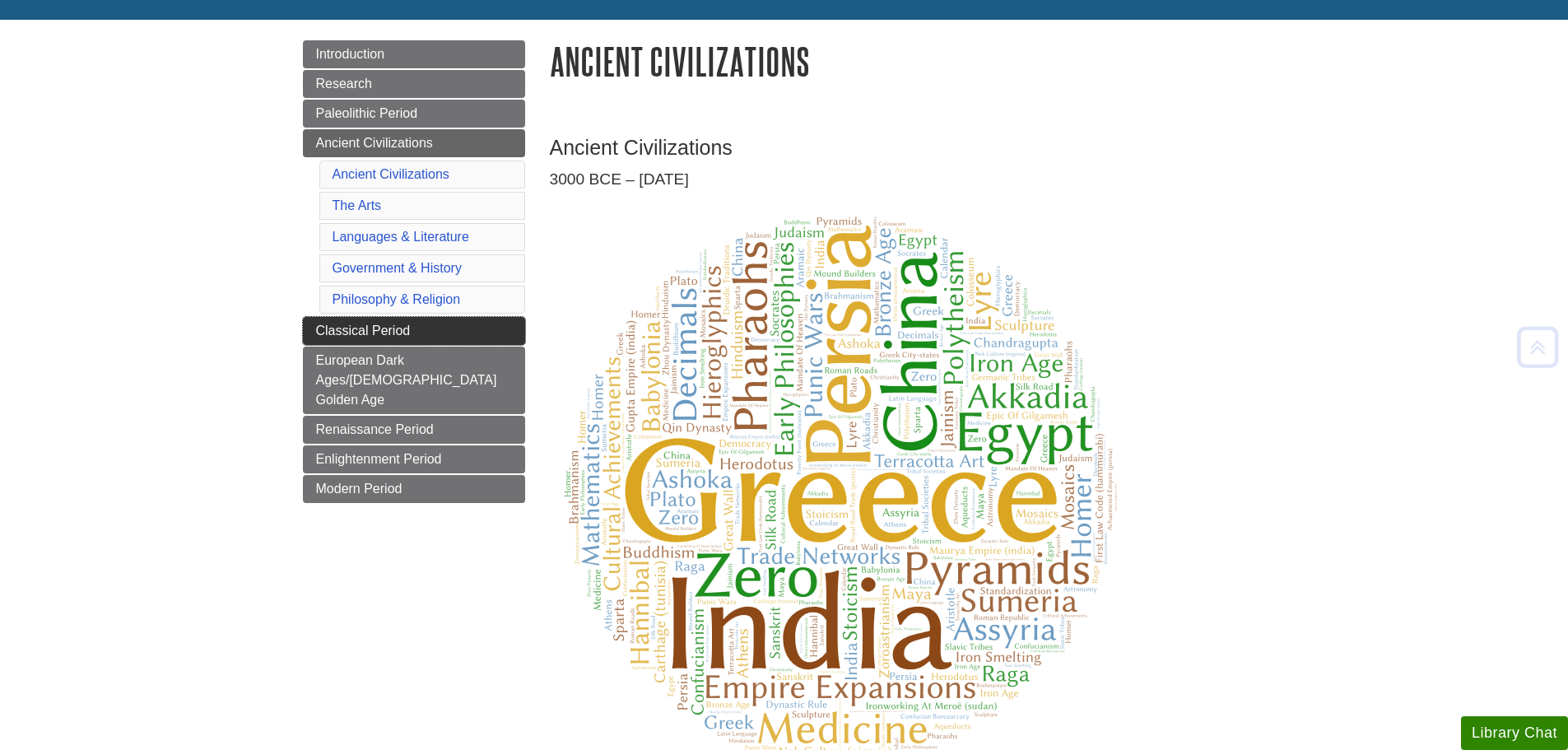
click at [321, 333] on span "Classical Period" at bounding box center [363, 330] width 95 height 14
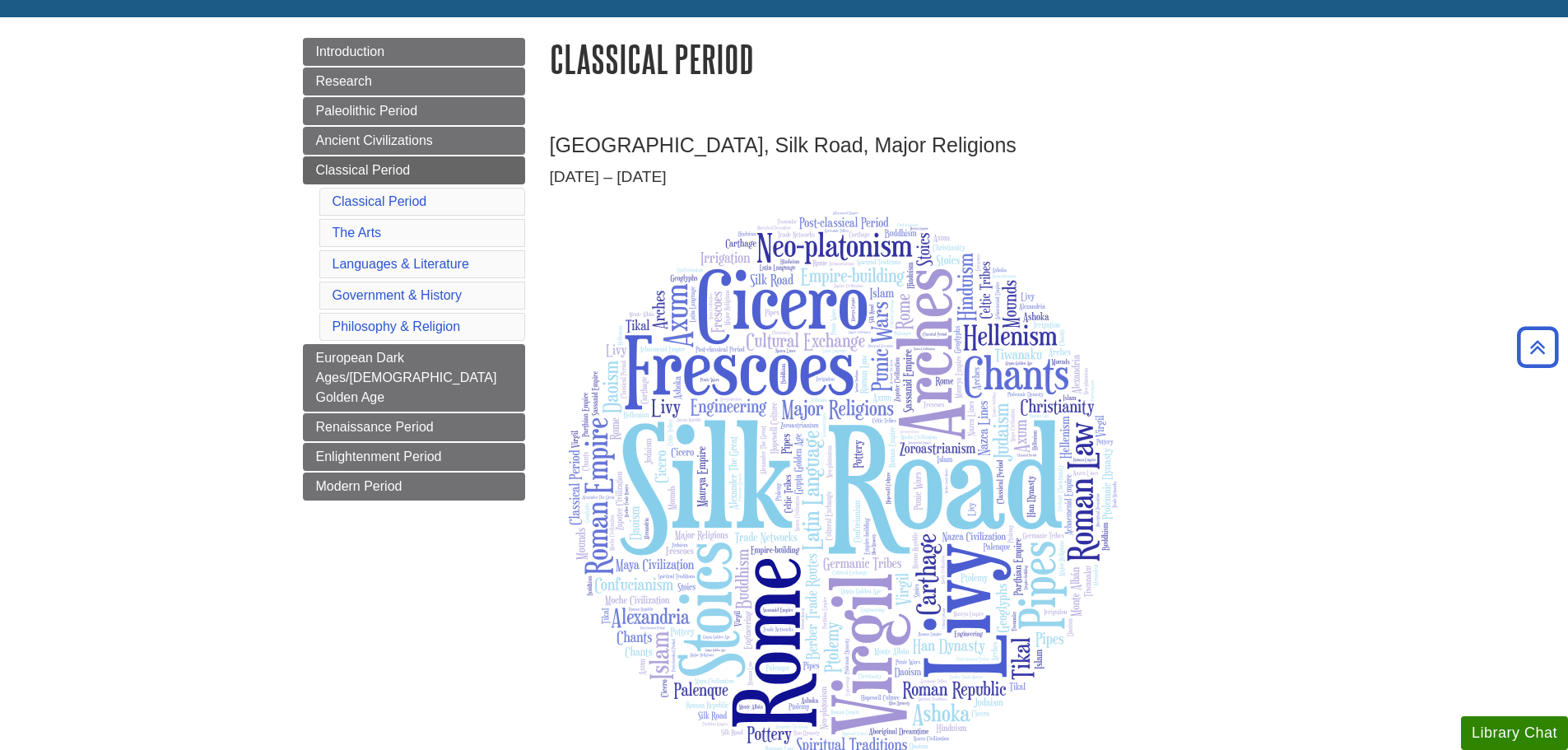
scroll to position [165, 0]
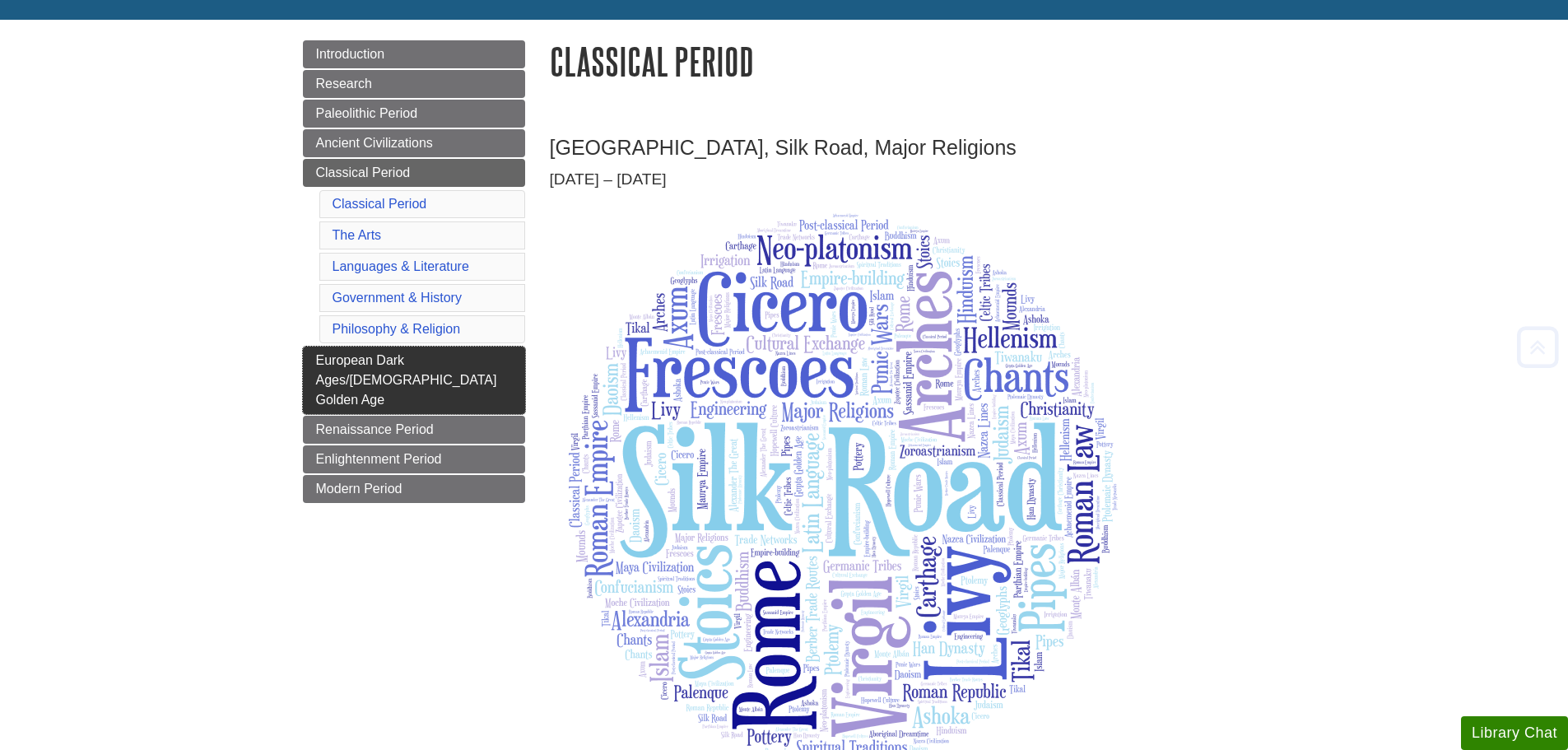
click at [311, 357] on link "European Dark Ages/[DEMOGRAPHIC_DATA] Golden Age" at bounding box center [413, 379] width 222 height 67
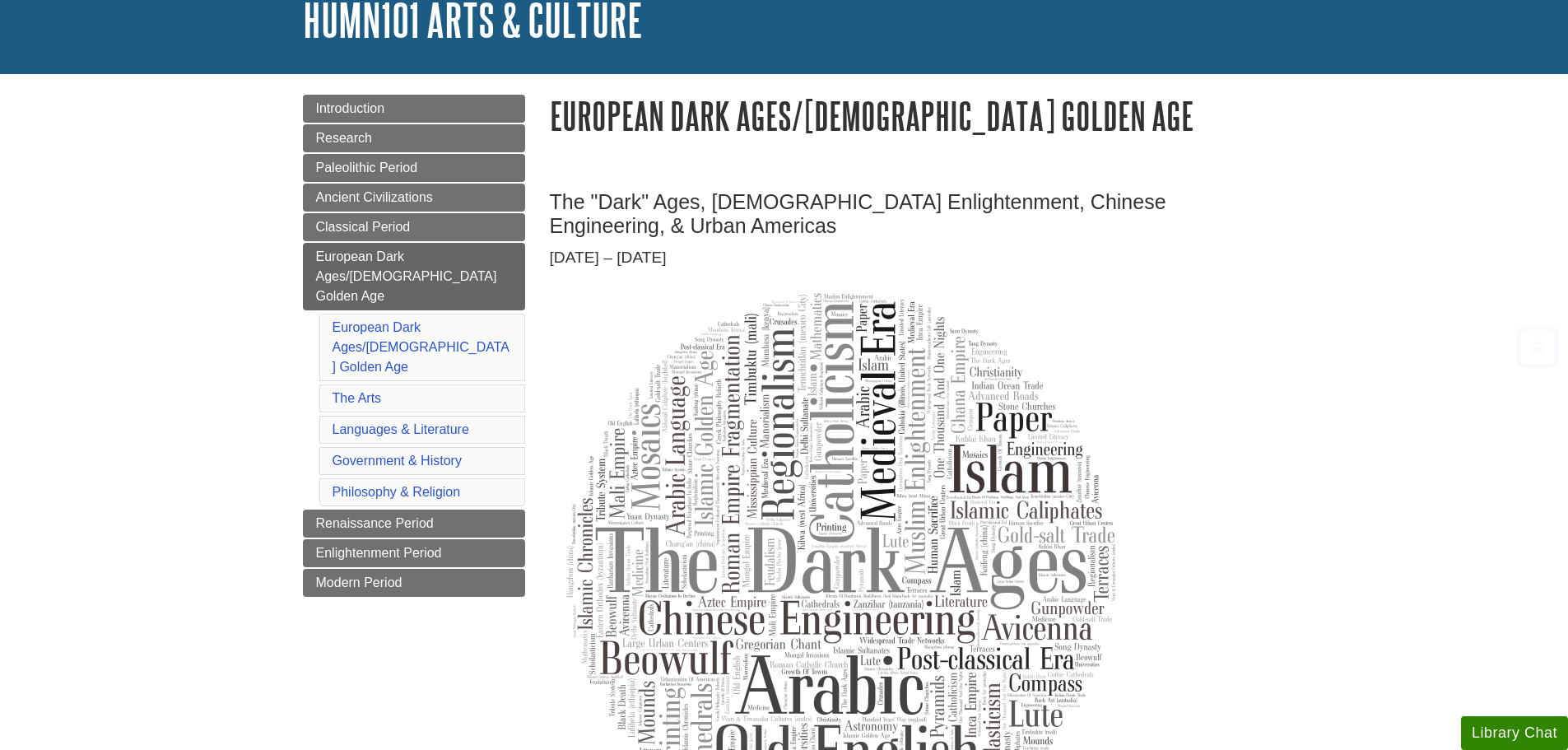
scroll to position [329, 0]
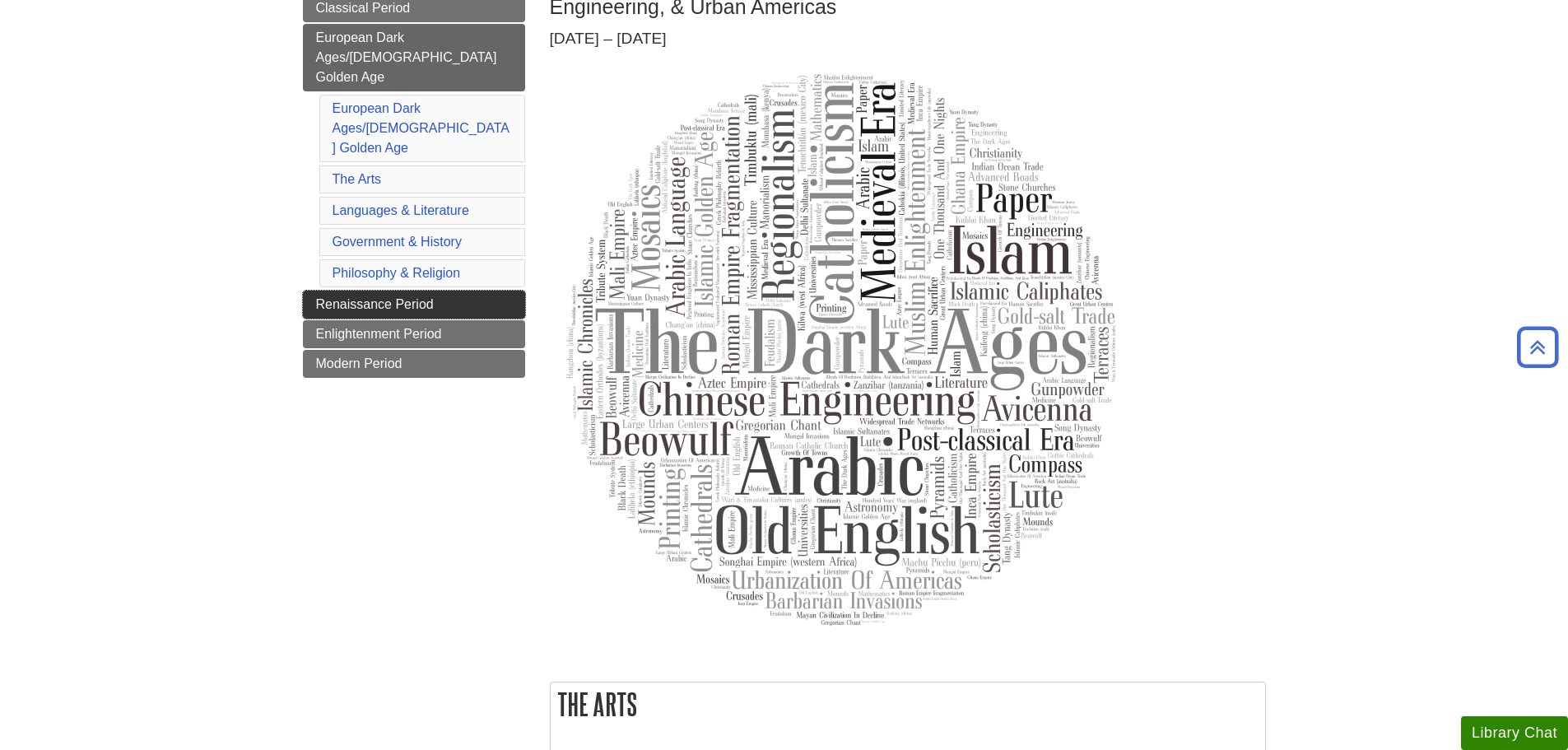
click at [313, 290] on link "Renaissance Period" at bounding box center [413, 305] width 222 height 28
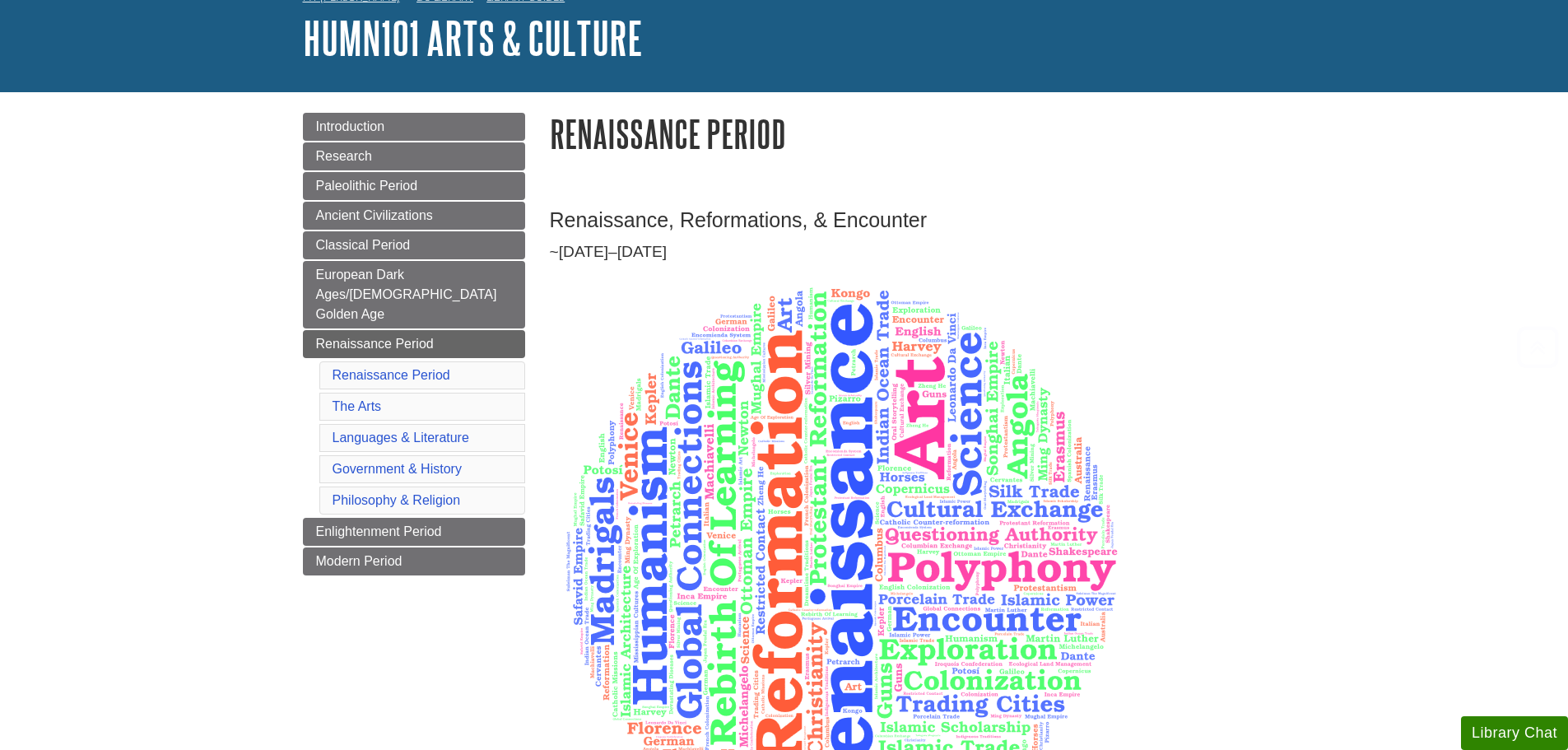
scroll to position [329, 0]
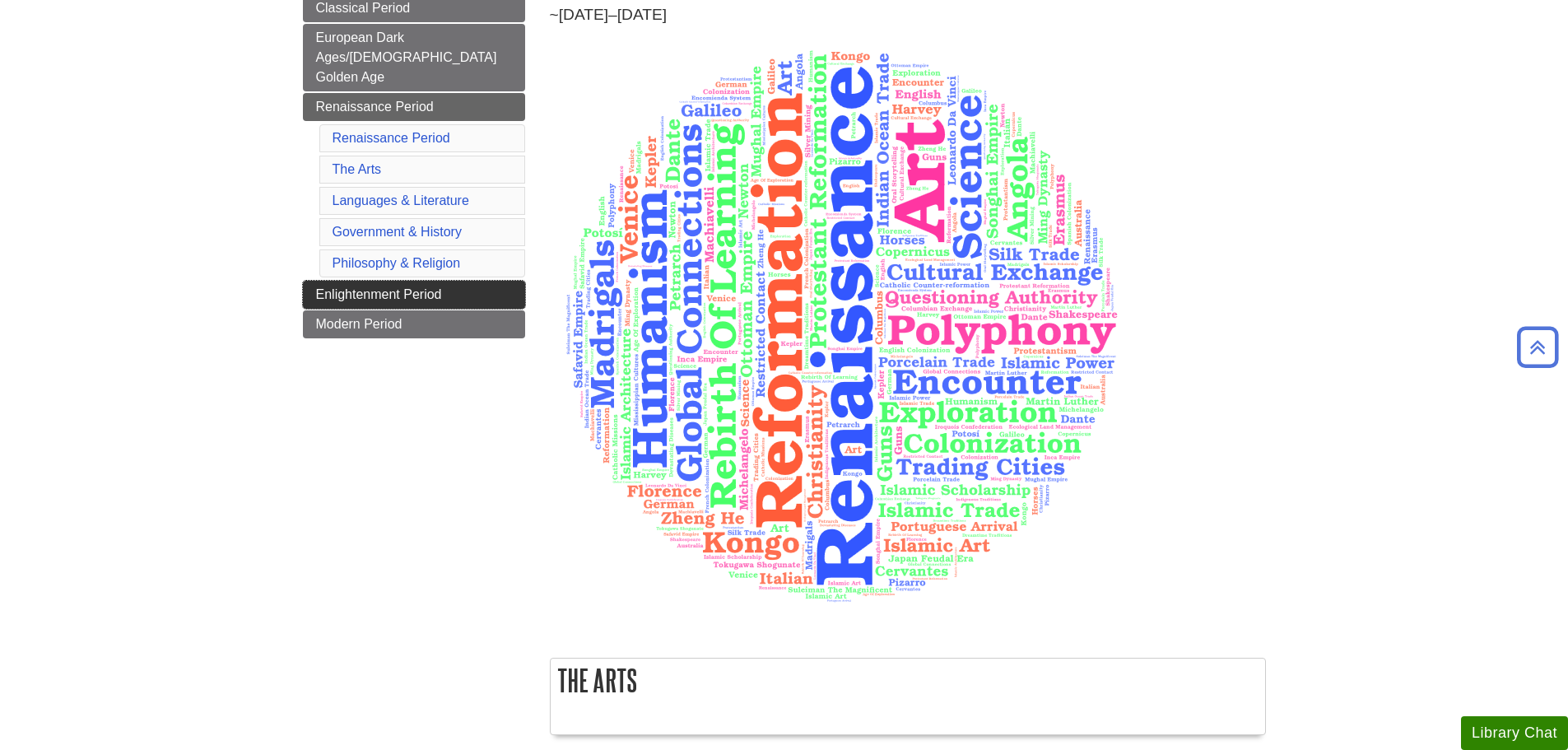
click at [320, 281] on link "Enlightenment Period" at bounding box center [413, 295] width 222 height 28
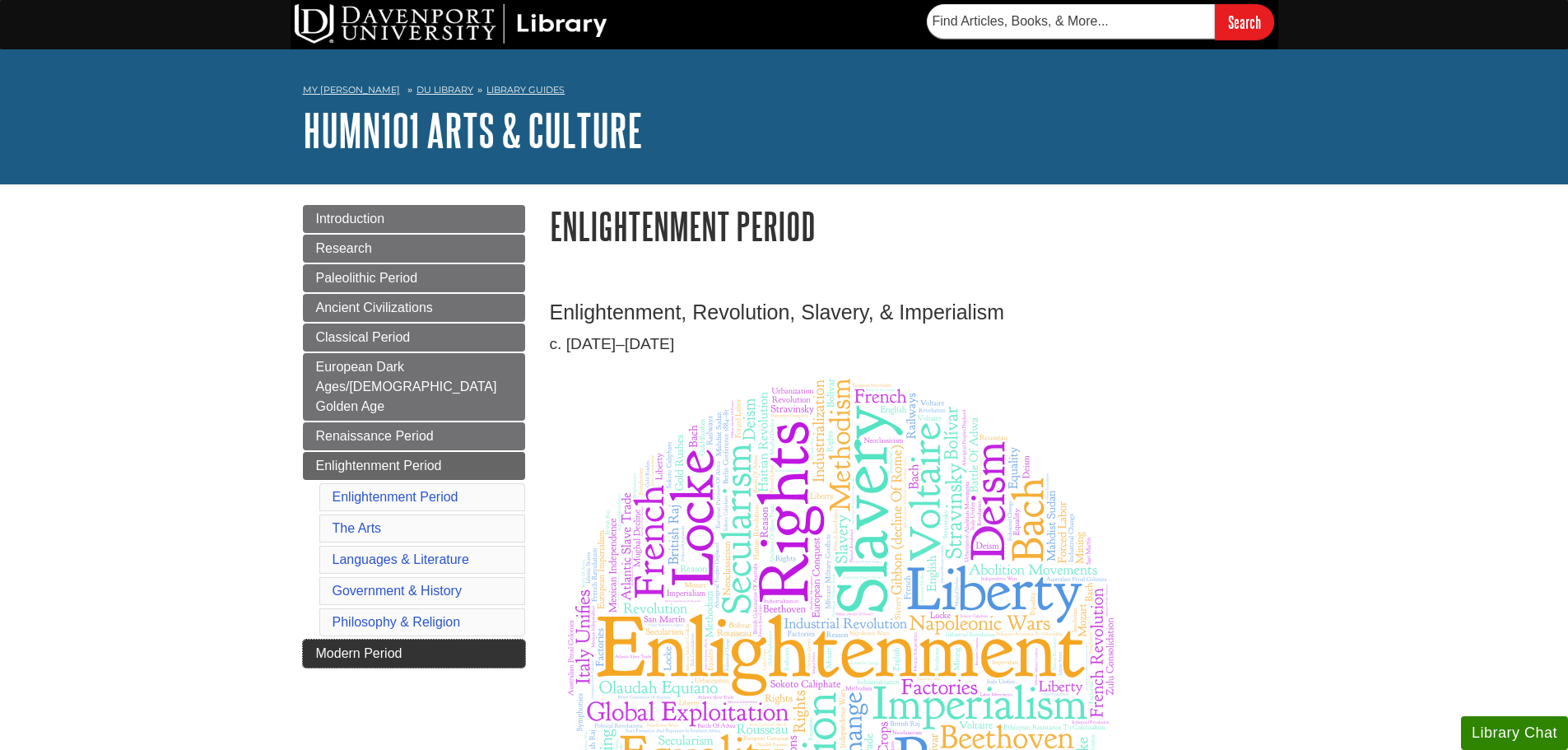
click at [334, 646] on span "Modern Period" at bounding box center [358, 653] width 86 height 14
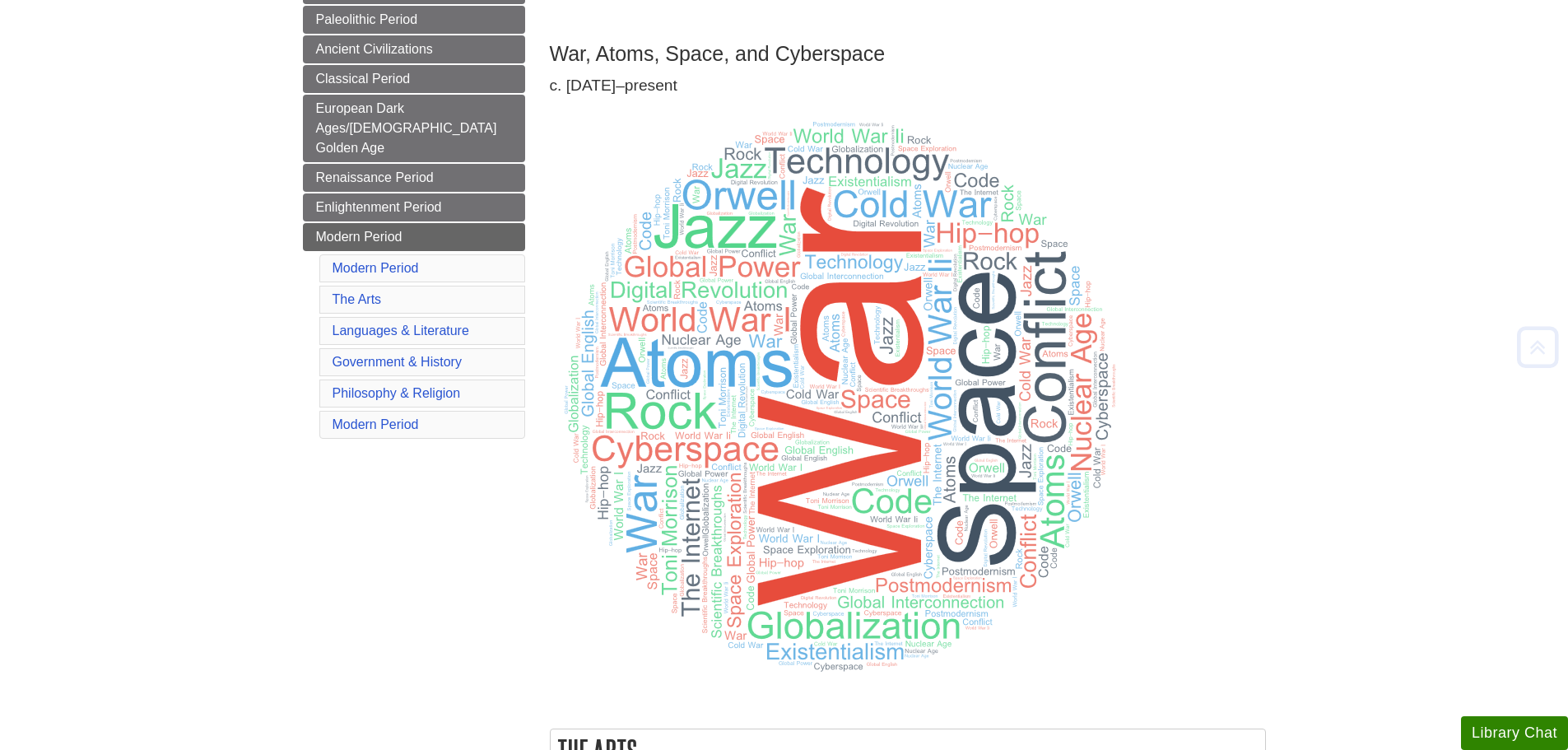
scroll to position [576, 0]
